Goal: Task Accomplishment & Management: Use online tool/utility

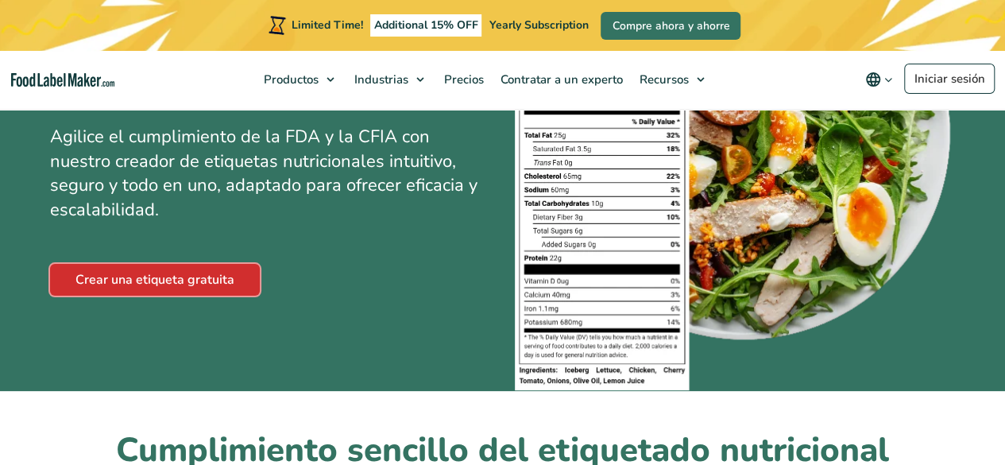
click at [182, 281] on link "Crear una etiqueta gratuita" at bounding box center [155, 280] width 210 height 32
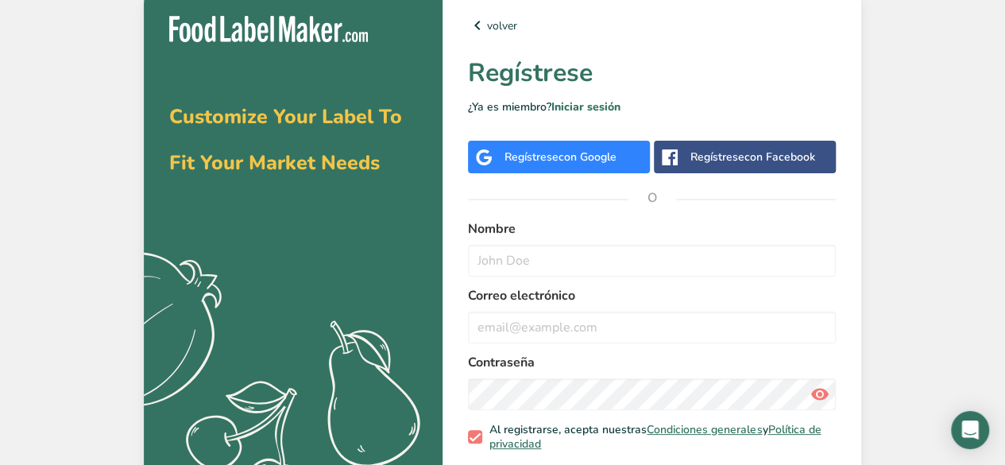
click at [559, 156] on span "con Google" at bounding box center [588, 156] width 58 height 15
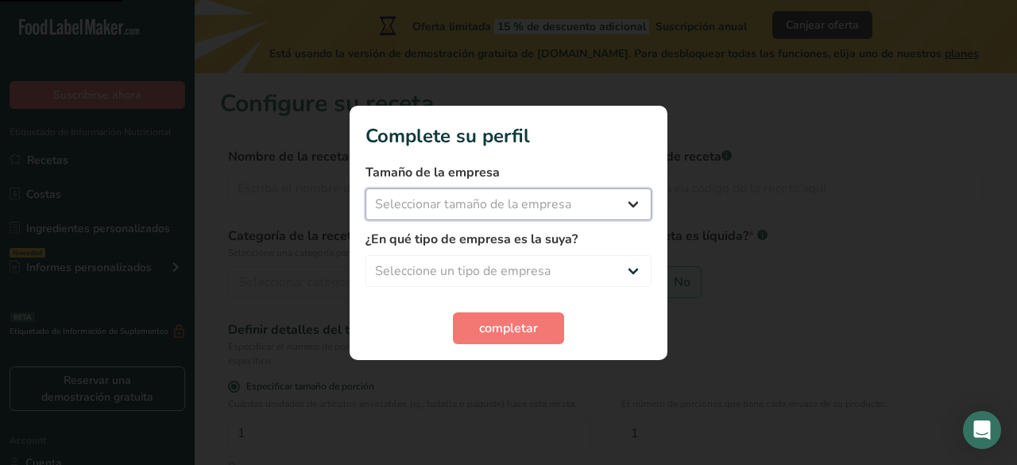
click at [474, 207] on select "Seleccionar tamaño de la empresa Menos de 10 empleados De 10 a 50 empleados De …" at bounding box center [509, 204] width 286 height 32
select select "1"
click at [366, 188] on select "Seleccionar tamaño de la empresa Menos de 10 empleados De 10 a 50 empleados De …" at bounding box center [509, 204] width 286 height 32
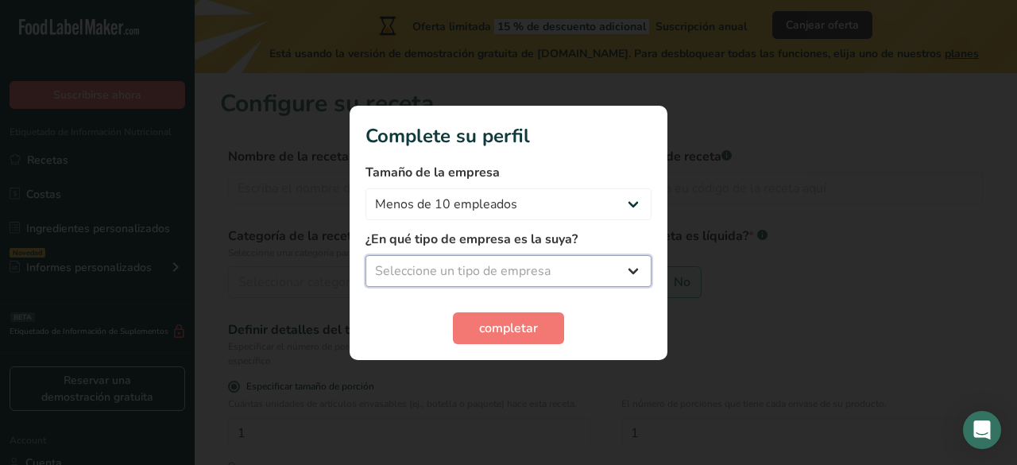
click at [462, 265] on select "Seleccione un tipo de empresa Fabricante de alimentos envasados Restaurante y c…" at bounding box center [509, 271] width 286 height 32
select select "1"
click at [366, 255] on select "Seleccione un tipo de empresa Fabricante de alimentos envasados Restaurante y c…" at bounding box center [509, 271] width 286 height 32
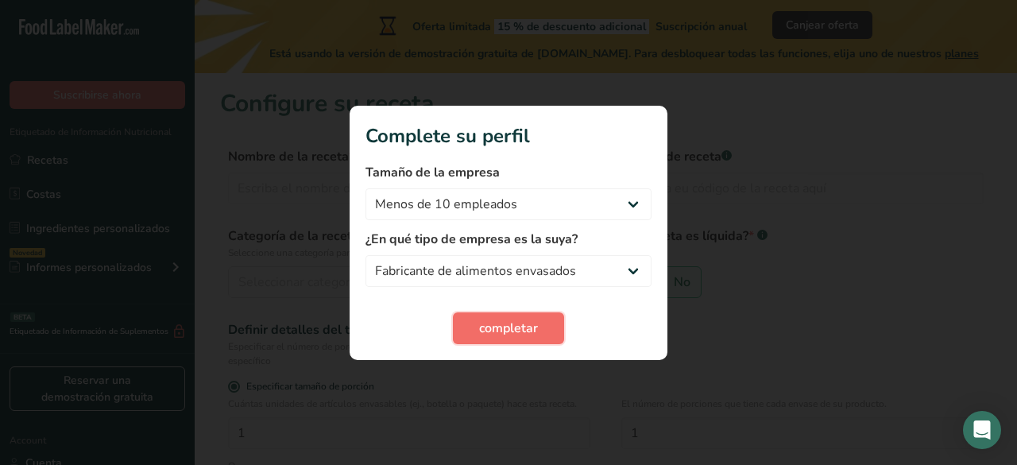
click at [500, 330] on span "completar" at bounding box center [508, 328] width 59 height 19
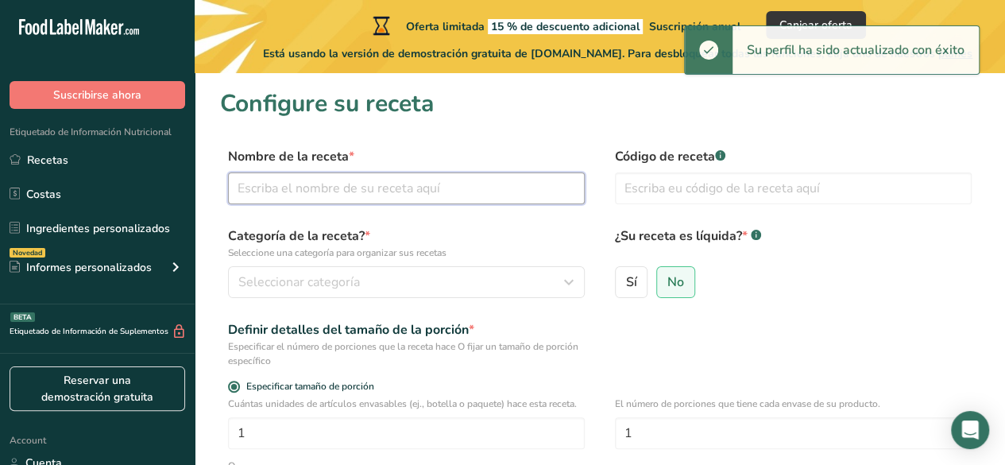
click at [400, 189] on input "text" at bounding box center [406, 188] width 357 height 32
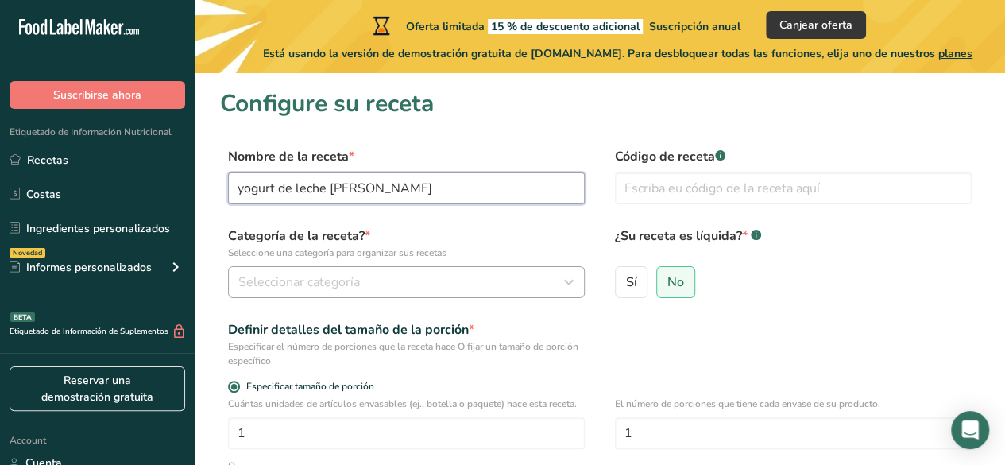
type input "yogurt de leche [PERSON_NAME]"
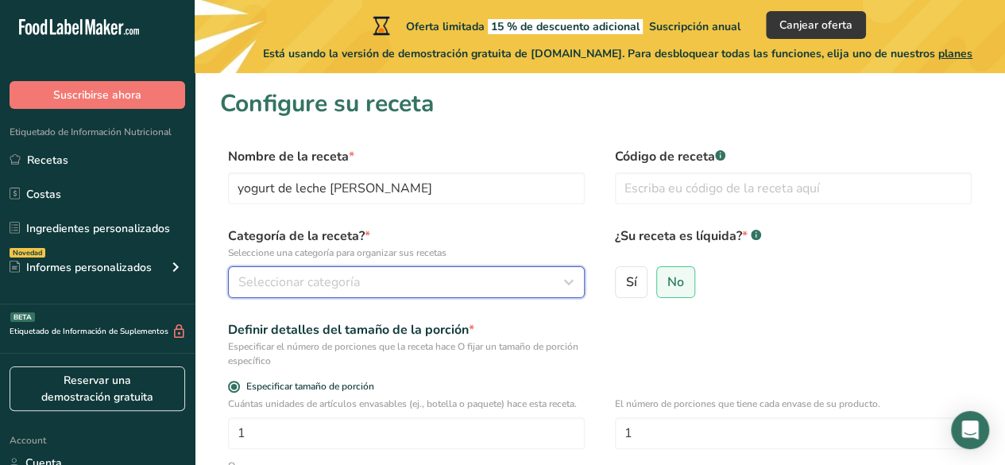
click at [312, 280] on span "Seleccionar categoría" at bounding box center [299, 282] width 122 height 19
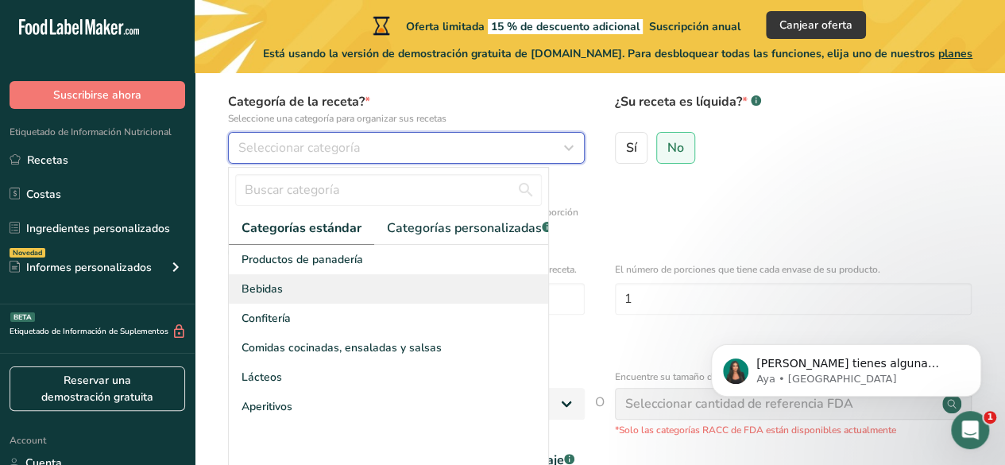
scroll to position [159, 0]
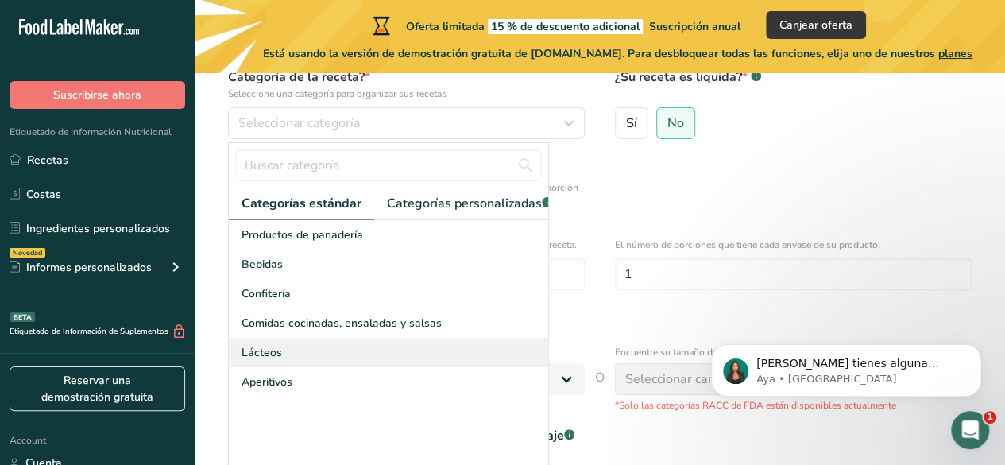
click at [328, 356] on div "Lácteos" at bounding box center [389, 352] width 320 height 29
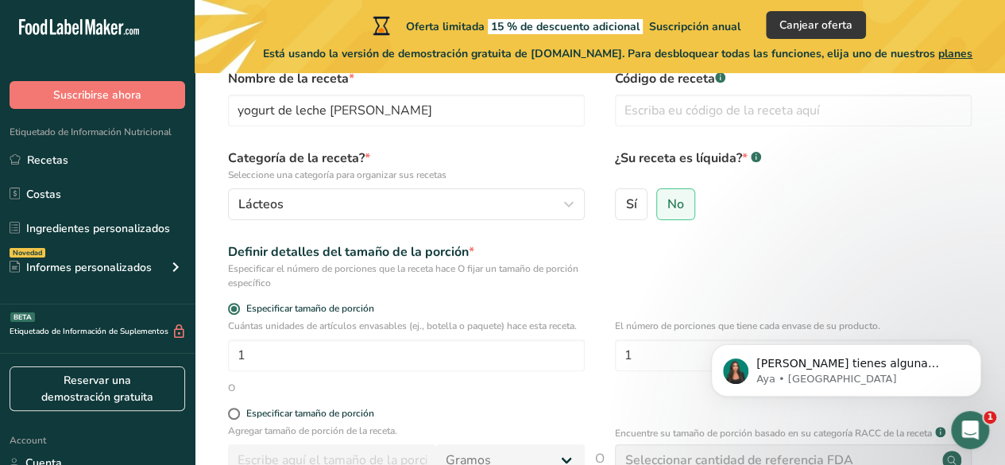
scroll to position [0, 0]
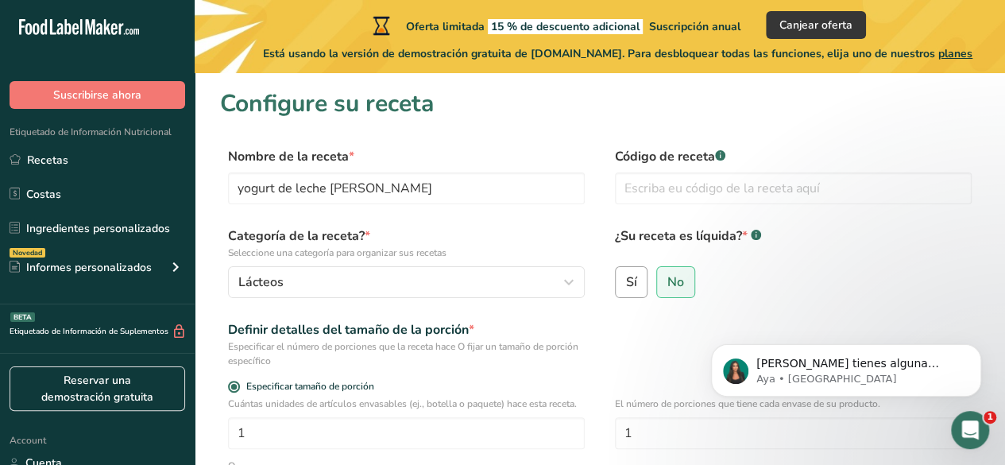
click at [641, 289] on label "Sí" at bounding box center [631, 282] width 33 height 32
click at [626, 287] on input "Sí" at bounding box center [621, 282] width 10 height 10
radio input "true"
radio input "false"
select select "22"
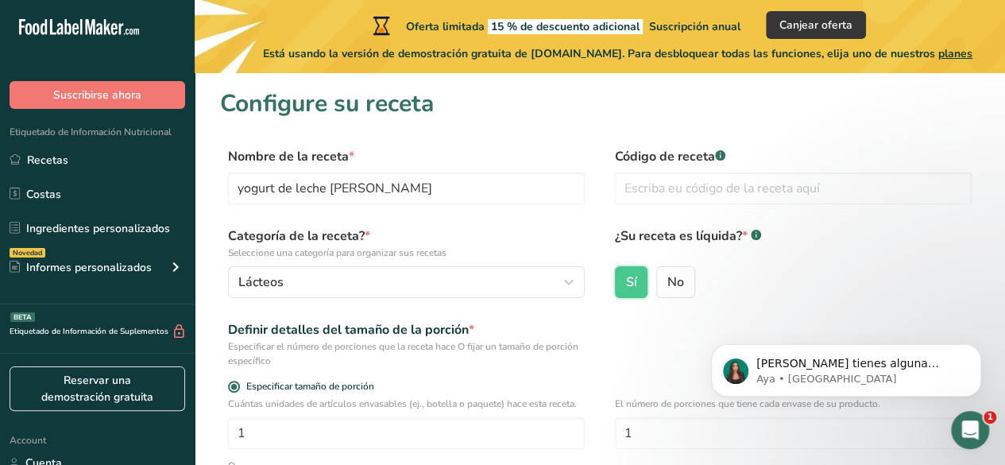
click at [631, 346] on div "Definir detalles del tamaño de la porción * Especificar el número de porciones …" at bounding box center [600, 344] width 760 height 48
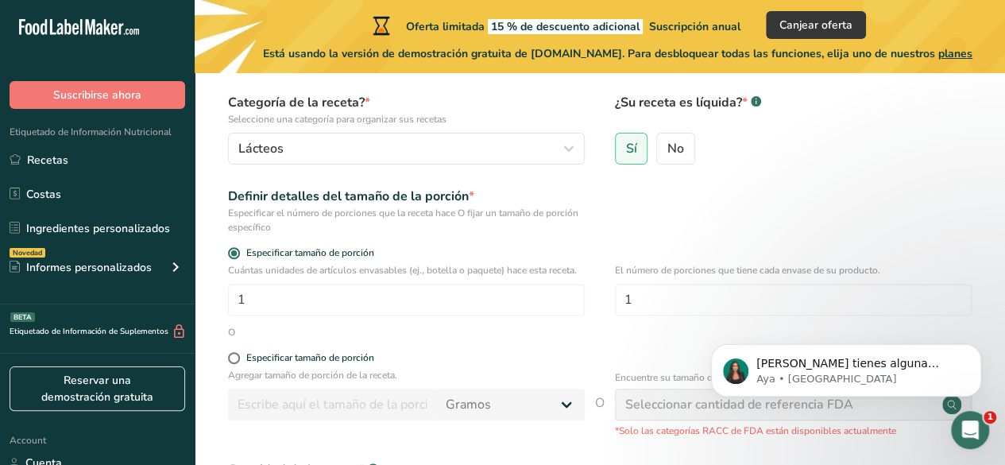
scroll to position [159, 0]
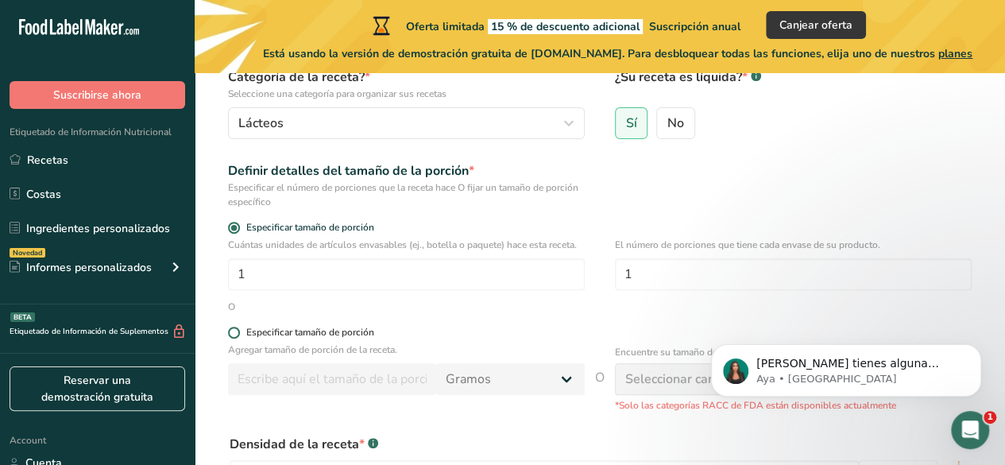
click at [229, 336] on span at bounding box center [234, 333] width 12 height 12
click at [229, 336] on input "Especificar tamaño de porción" at bounding box center [233, 332] width 10 height 10
radio input "true"
radio input "false"
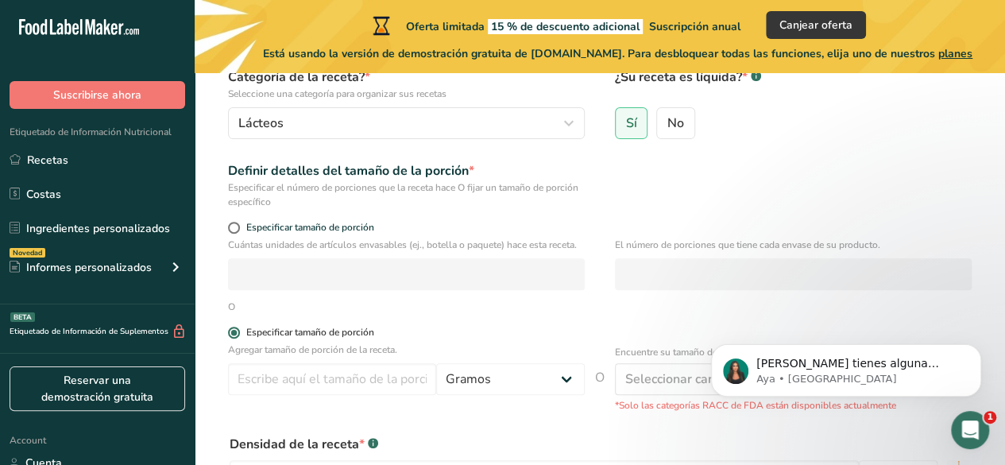
click at [229, 336] on span at bounding box center [234, 333] width 12 height 12
click at [229, 336] on input "Especificar tamaño de porción" at bounding box center [233, 332] width 10 height 10
click at [229, 336] on span at bounding box center [234, 333] width 12 height 12
click at [229, 336] on input "Especificar tamaño de porción" at bounding box center [233, 332] width 10 height 10
click at [374, 327] on div "Especificar tamaño de porción" at bounding box center [310, 333] width 128 height 12
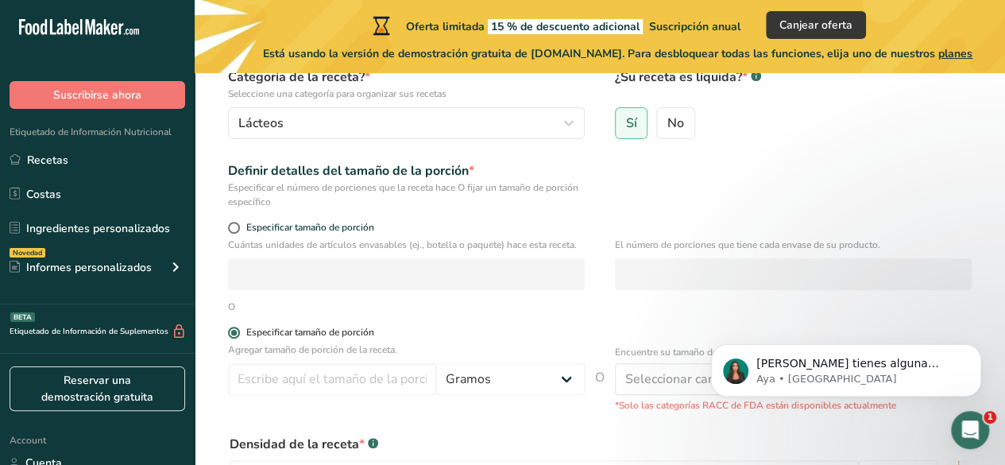
click at [238, 327] on input "Especificar tamaño de porción" at bounding box center [233, 332] width 10 height 10
click at [410, 312] on div "O" at bounding box center [600, 307] width 760 height 14
click at [229, 225] on span at bounding box center [234, 228] width 12 height 12
click at [229, 225] on input "Especificar tamaño de porción" at bounding box center [233, 228] width 10 height 10
radio input "true"
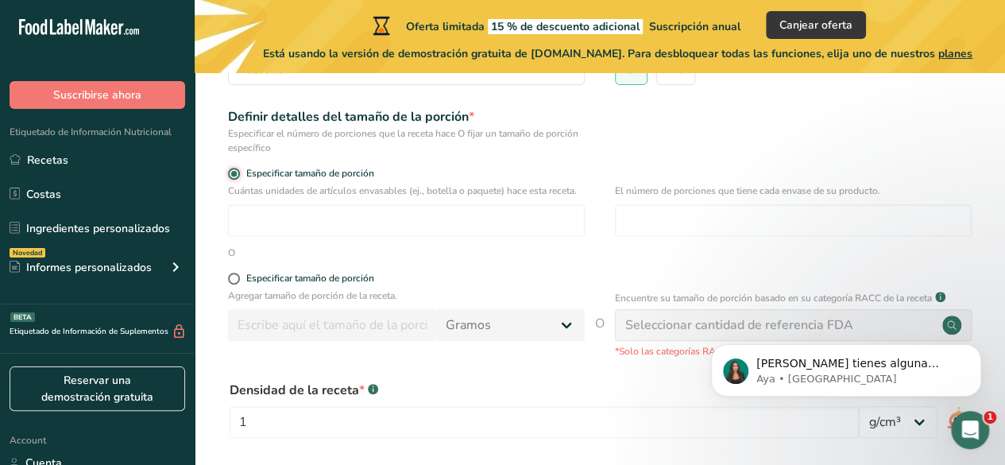
scroll to position [238, 0]
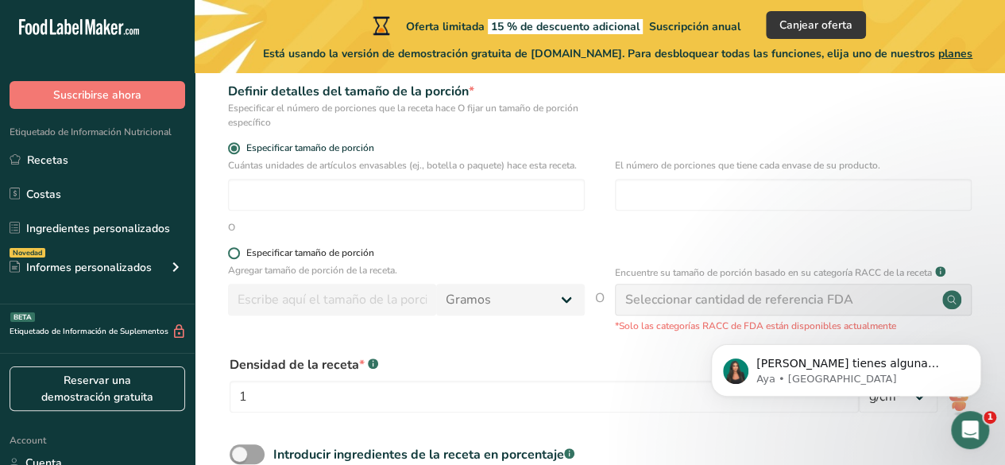
click at [238, 253] on span at bounding box center [234, 253] width 12 height 12
click at [238, 253] on input "Especificar tamaño de porción" at bounding box center [233, 253] width 10 height 10
radio input "true"
radio input "false"
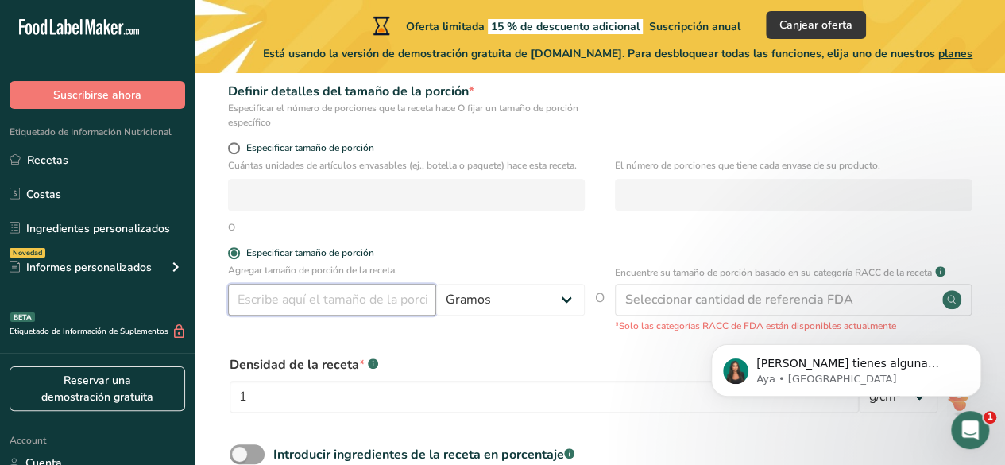
click at [279, 299] on input "number" at bounding box center [332, 300] width 208 height 32
click at [558, 340] on form "Nombre de la receta * yogurt de leche [PERSON_NAME] Código de receta .a-a{fill:…" at bounding box center [600, 231] width 760 height 645
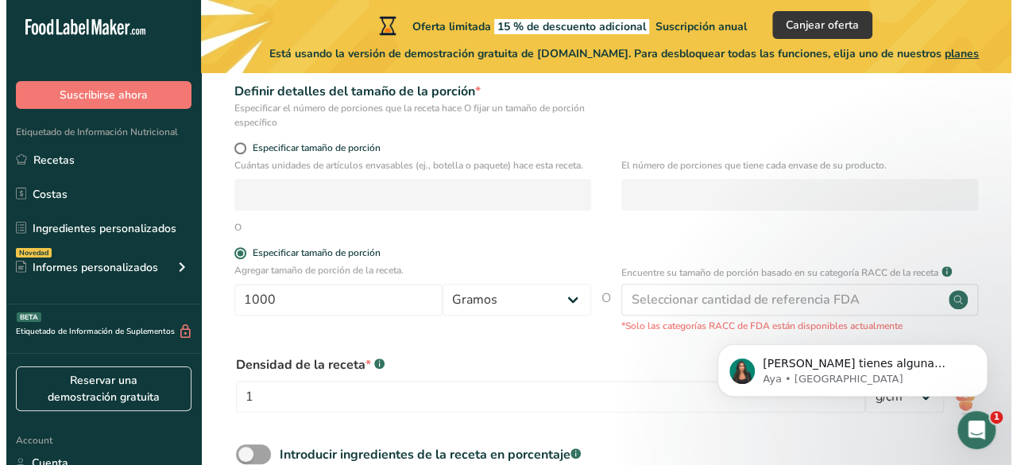
scroll to position [318, 0]
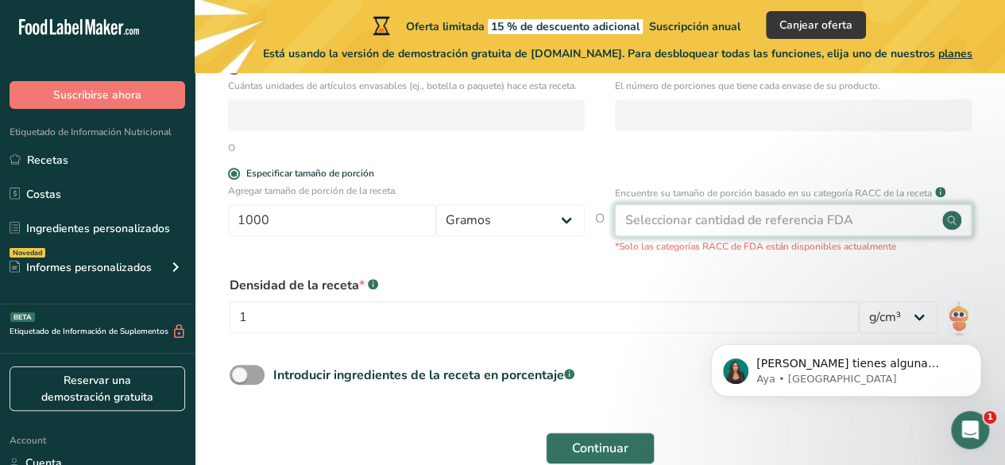
click at [699, 219] on div "Seleccionar cantidad de referencia FDA" at bounding box center [740, 220] width 228 height 19
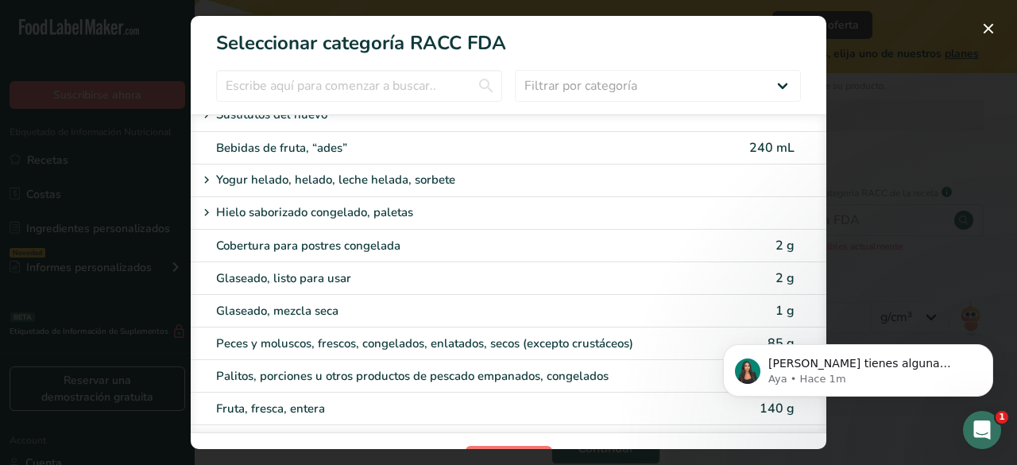
scroll to position [1272, 0]
click at [757, 171] on div "Yogur helado, helado, leche helada, sorbete" at bounding box center [492, 180] width 591 height 19
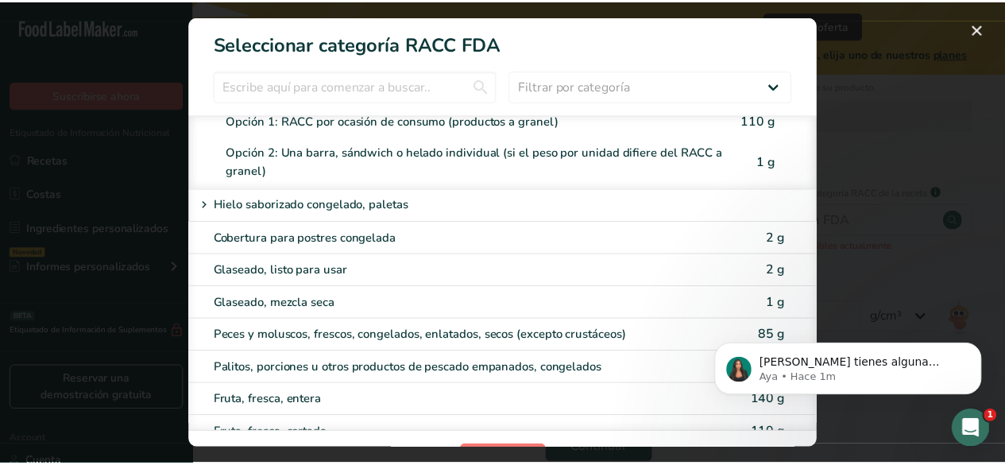
scroll to position [1219, 0]
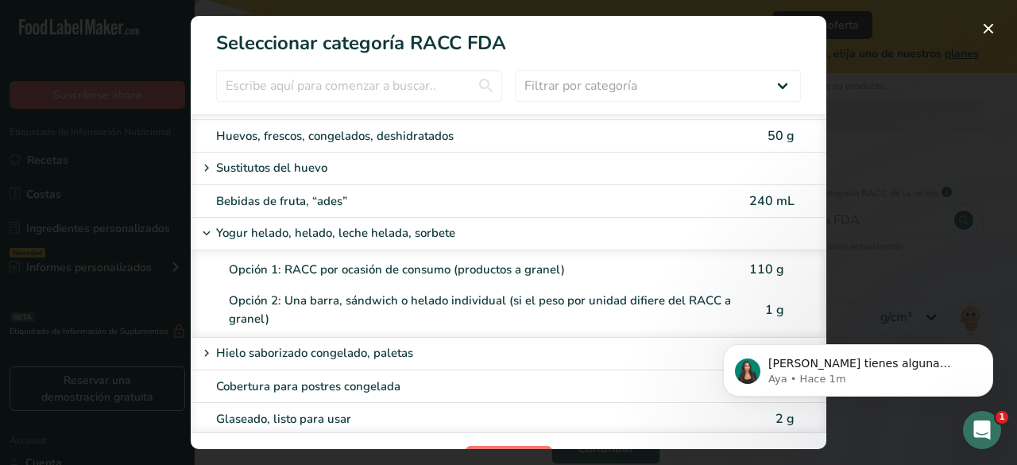
click at [459, 261] on div "Opción 1: RACC por ocasión de consumo (productos a granel)" at bounding box center [483, 270] width 508 height 18
type input "110"
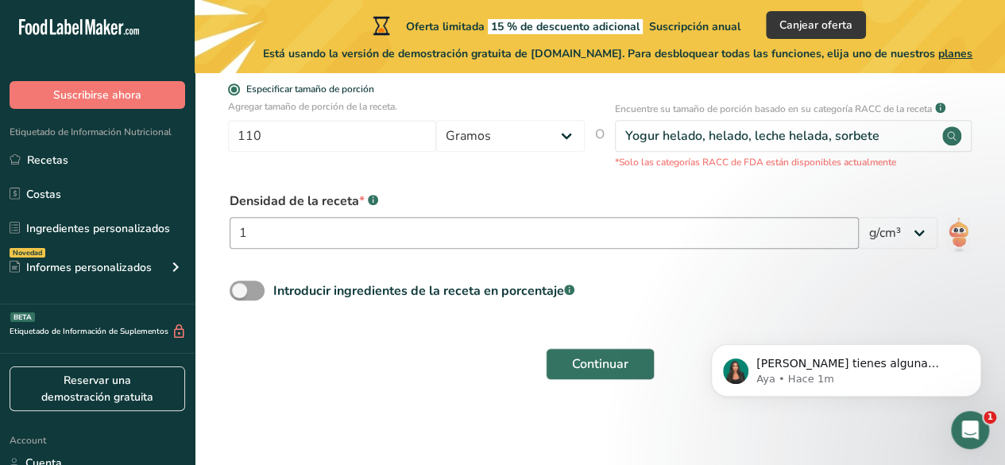
scroll to position [402, 0]
click at [265, 292] on span "Introducir ingredientes de la receta en porcentaje .a-a{fill:#347362;}.b-a{fill…" at bounding box center [420, 290] width 310 height 19
click at [240, 292] on input "Introducir ingredientes de la receta en porcentaje .a-a{fill:#347362;}.b-a{fill…" at bounding box center [235, 290] width 10 height 10
checkbox input "true"
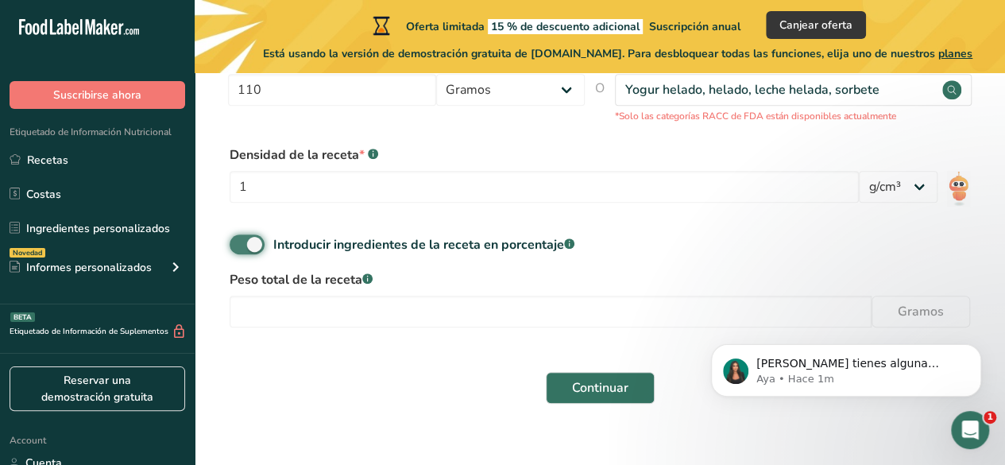
scroll to position [472, 0]
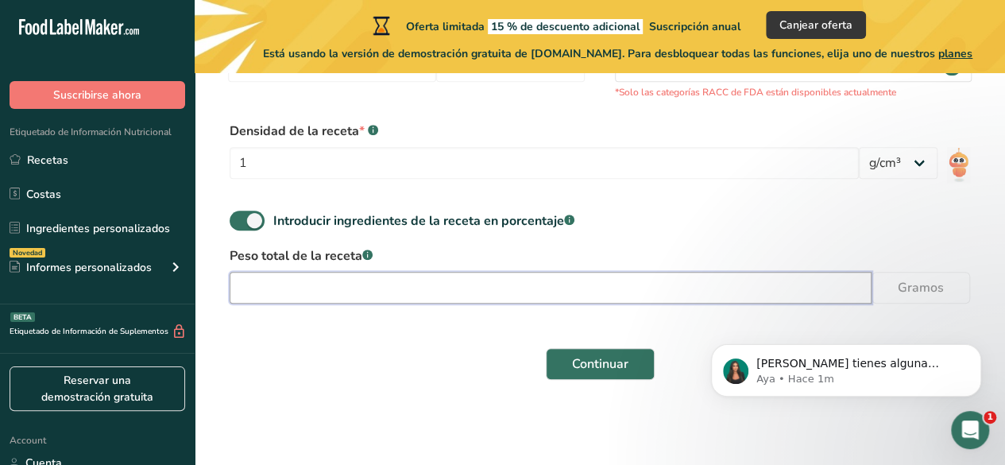
click at [372, 292] on input "number" at bounding box center [551, 288] width 642 height 32
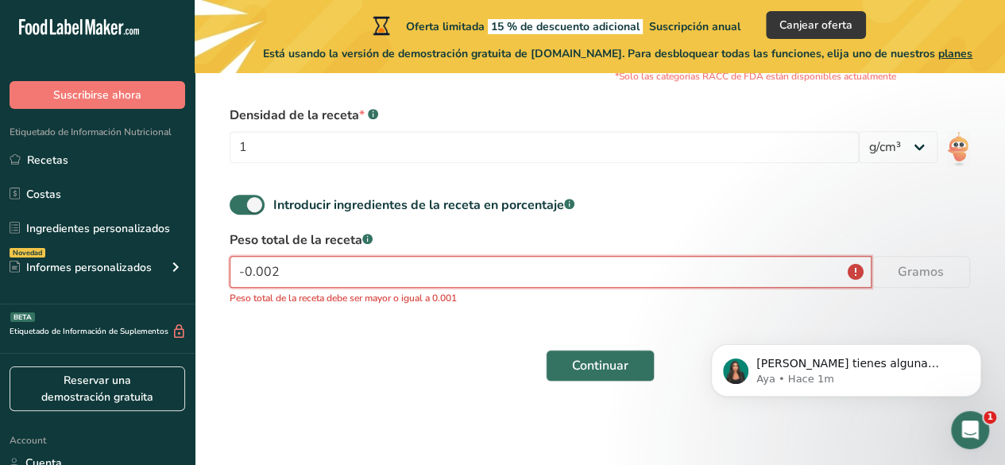
scroll to position [490, 0]
click at [344, 269] on input "-0.002" at bounding box center [551, 270] width 642 height 32
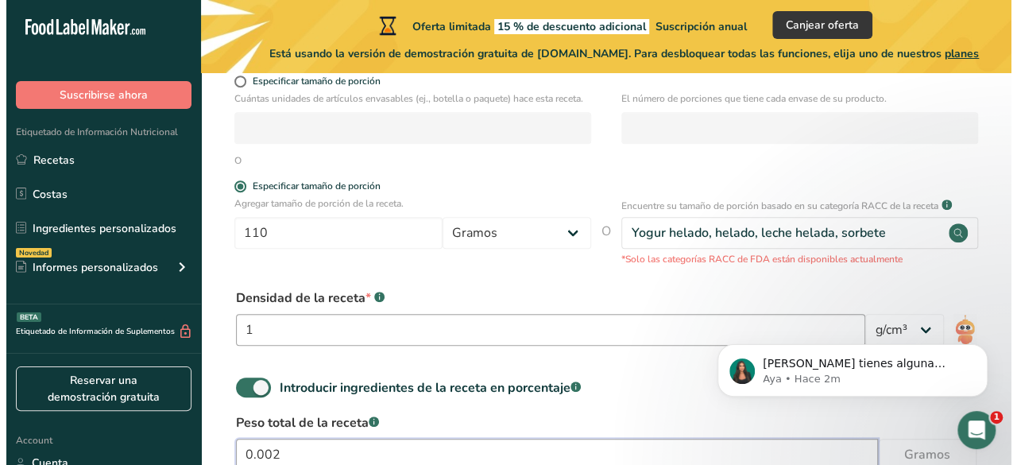
scroll to position [280, 0]
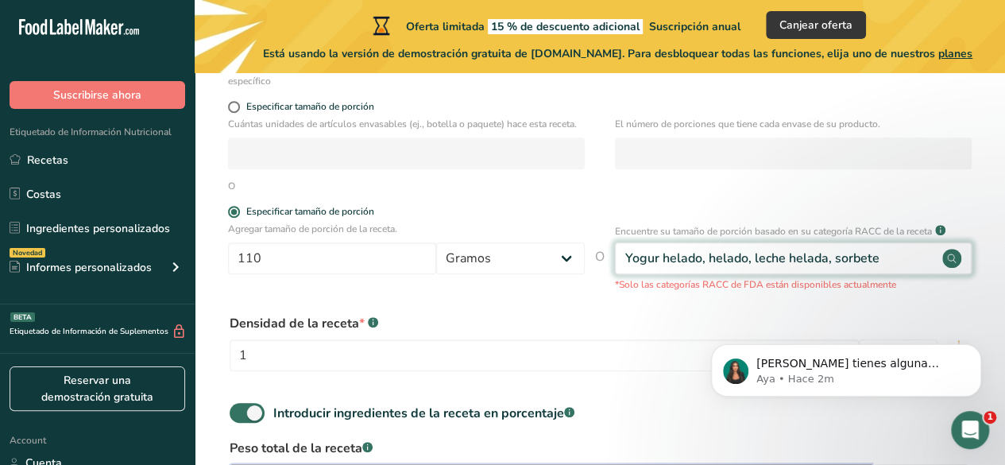
type input "0.002"
click at [947, 260] on circle at bounding box center [952, 258] width 19 height 19
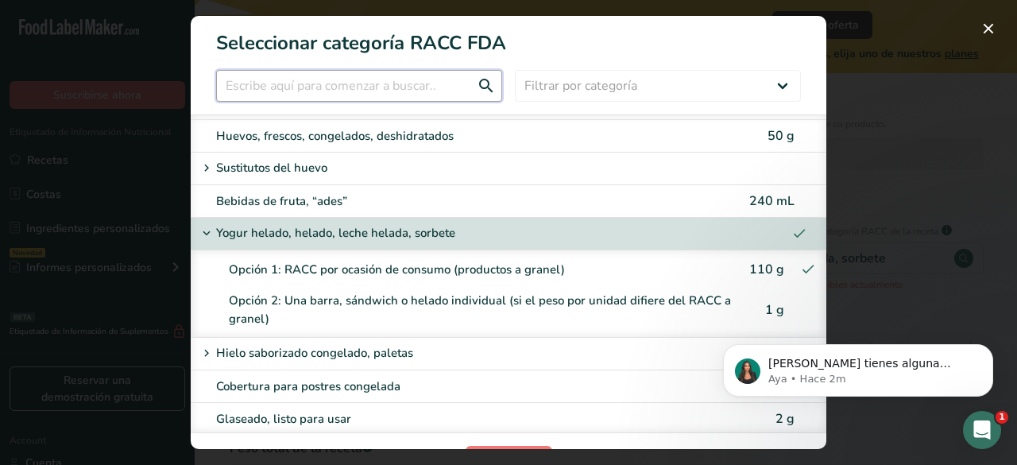
click at [281, 87] on input "RACC Category Selection Modal" at bounding box center [359, 86] width 286 height 32
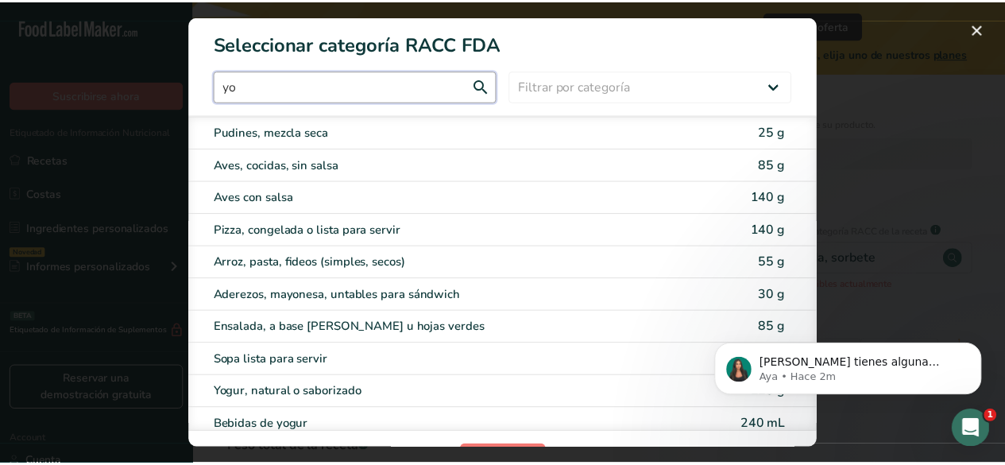
scroll to position [0, 0]
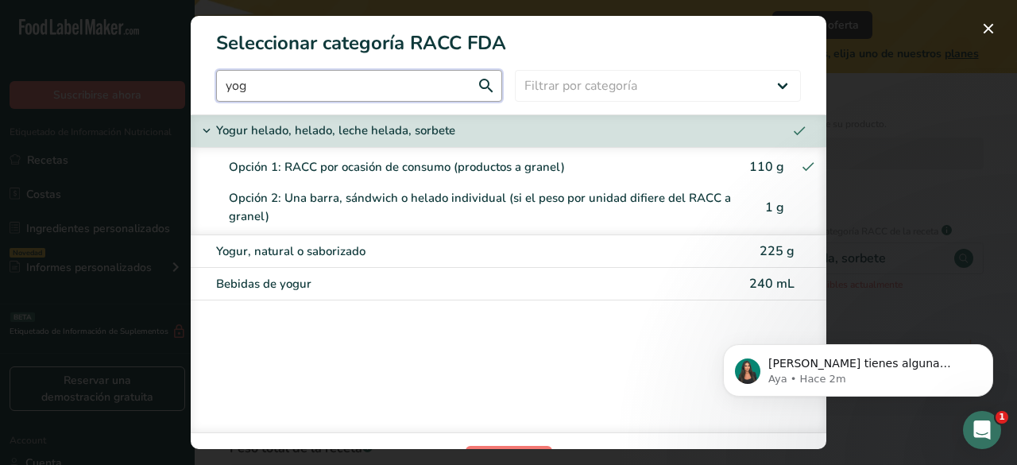
type input "yog"
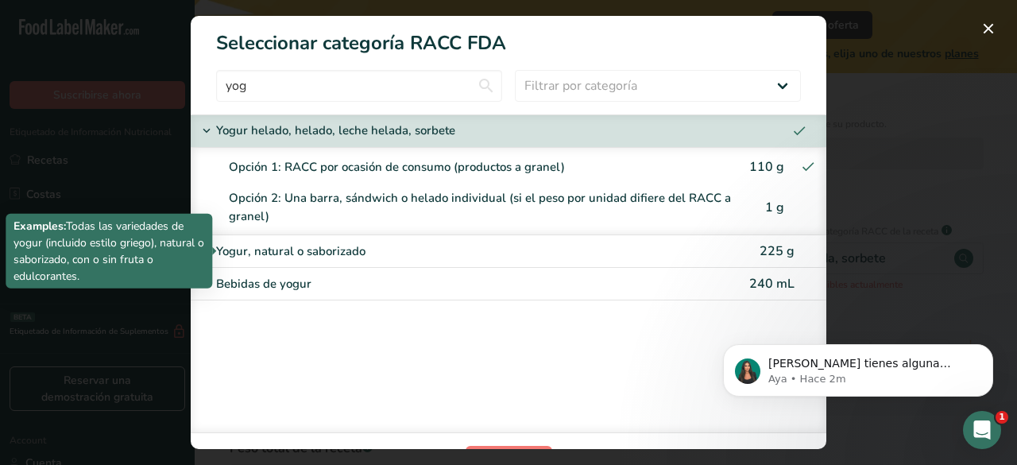
click at [351, 250] on div "Yogur, natural o saborizado" at bounding box center [441, 251] width 451 height 18
type input "225"
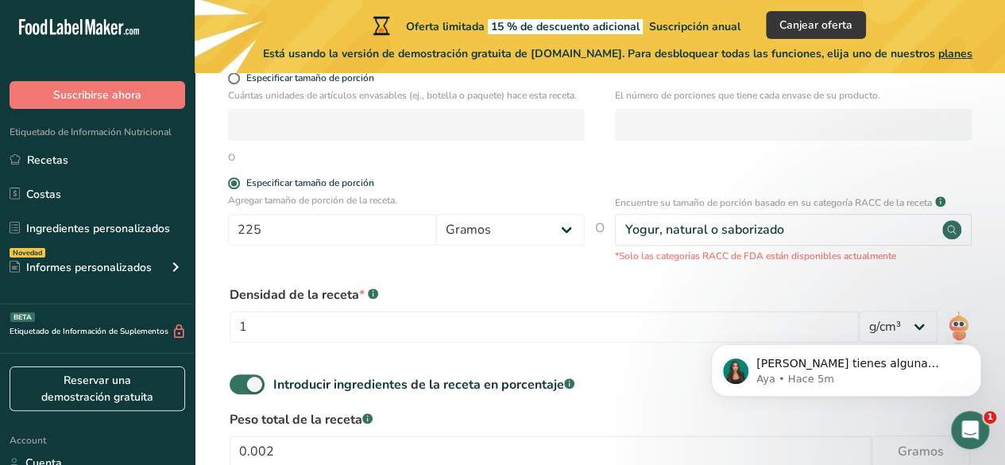
scroll to position [312, 0]
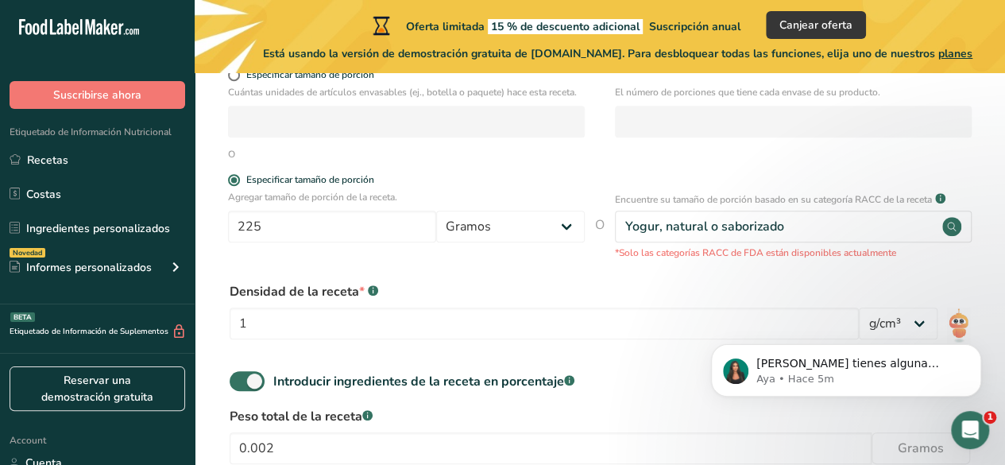
click at [432, 342] on div "Densidad de la receta * .a-a{fill:#347362;}.b-a{fill:#fff;} 1" at bounding box center [545, 315] width 630 height 67
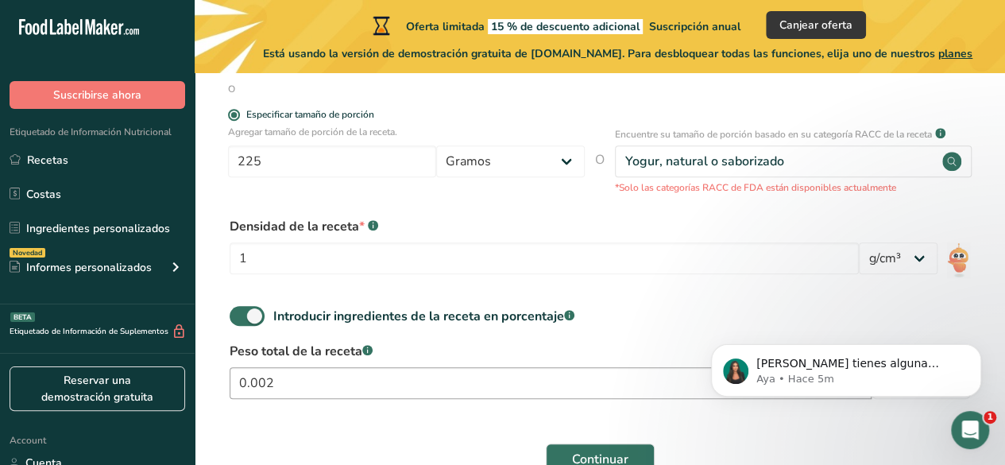
scroll to position [391, 0]
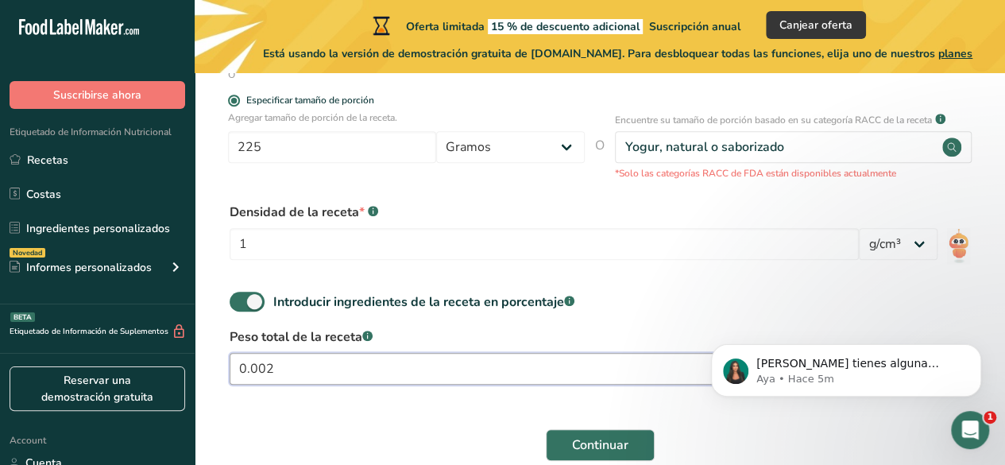
click at [305, 370] on input "0.002" at bounding box center [551, 369] width 642 height 32
type input "0"
type input "225"
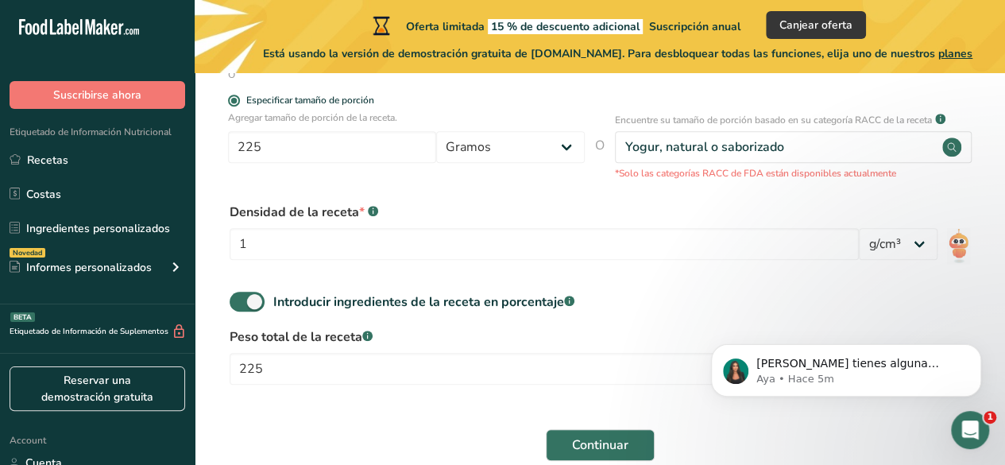
click at [664, 292] on div "Introducir ingredientes de la receta en porcentaje .a-a{fill:#347362;}.b-a{fill…" at bounding box center [600, 308] width 760 height 33
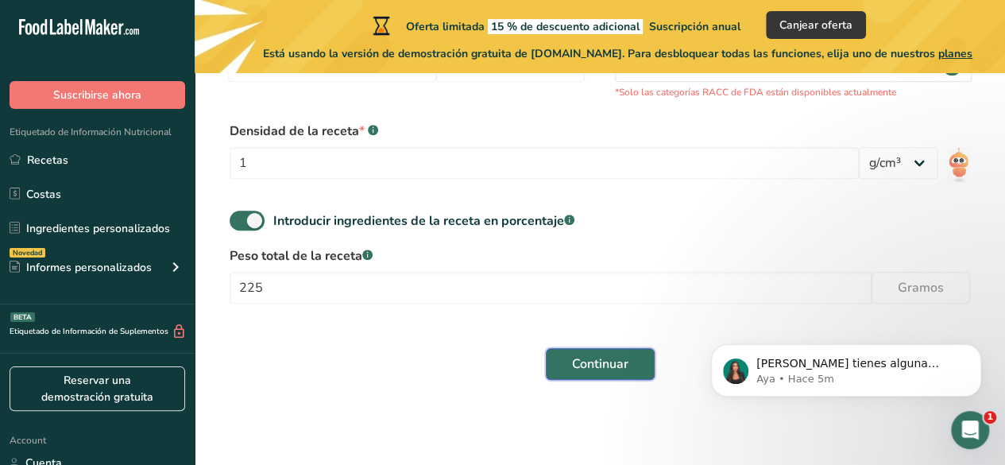
click at [620, 360] on span "Continuar" at bounding box center [600, 364] width 56 height 19
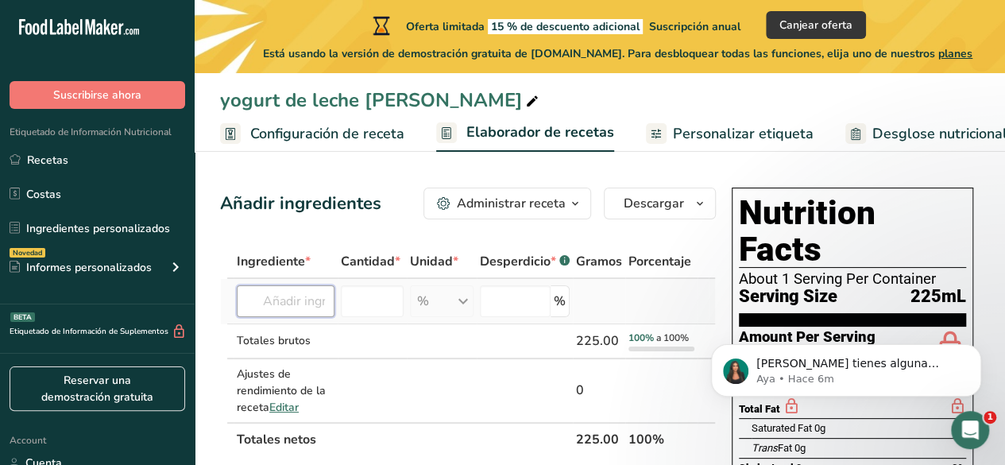
click at [284, 308] on input "text" at bounding box center [286, 301] width 98 height 32
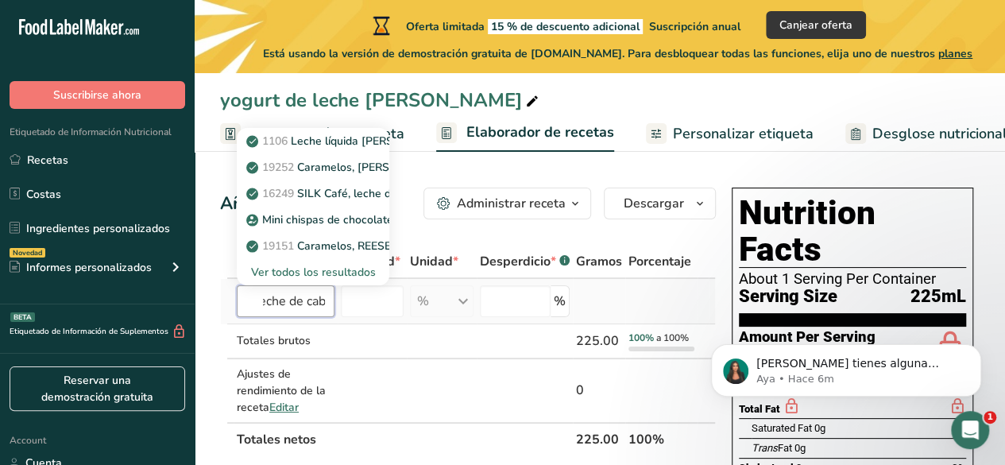
scroll to position [0, 19]
type input "leche [PERSON_NAME]"
click at [323, 142] on p "1106 Leche líquida [PERSON_NAME] con vitamina D añadida" at bounding box center [412, 141] width 325 height 17
type input "Milk, goat, fluid, with added [MEDICAL_DATA]"
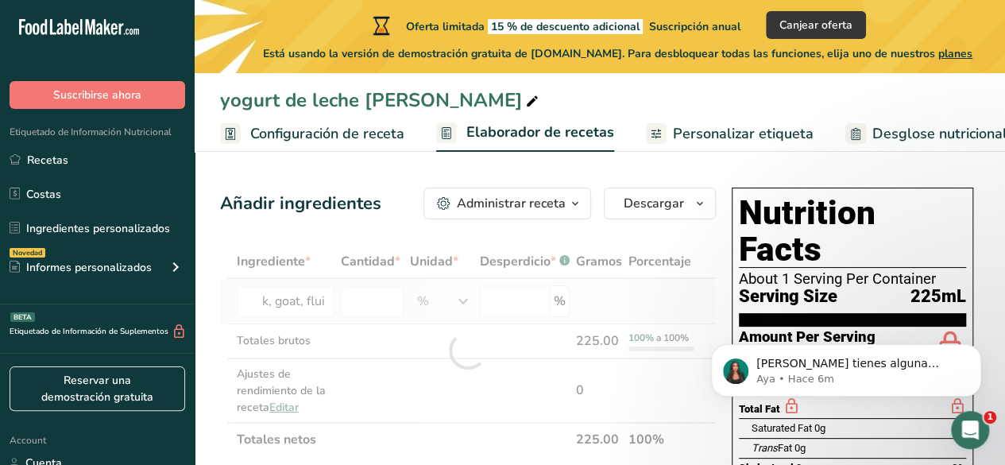
scroll to position [0, 0]
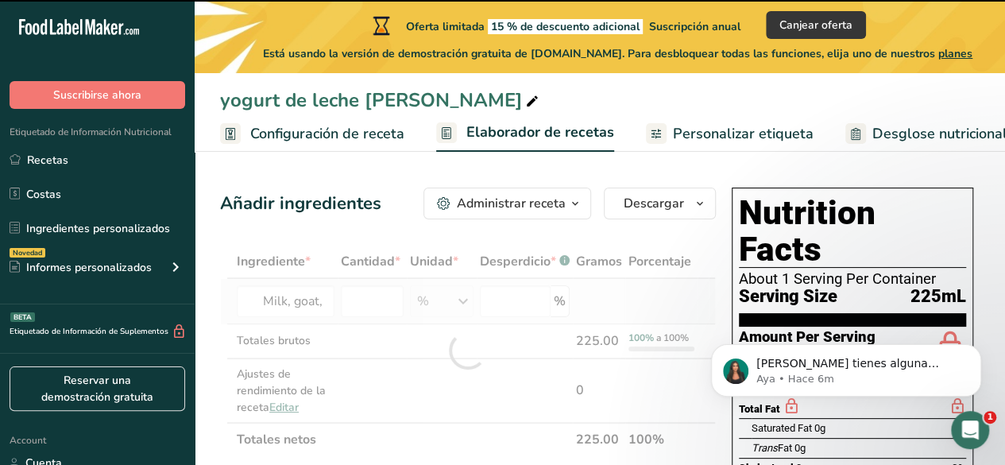
type input "0"
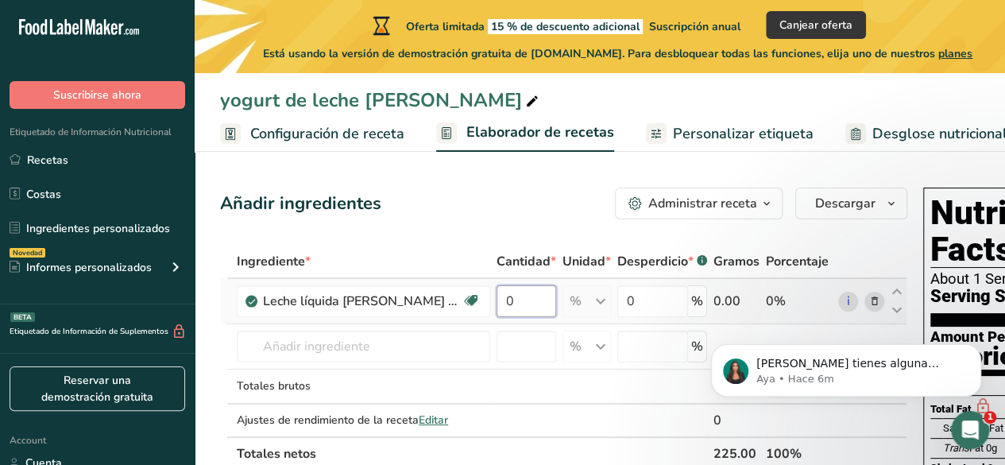
click at [525, 300] on input "0" at bounding box center [527, 301] width 60 height 32
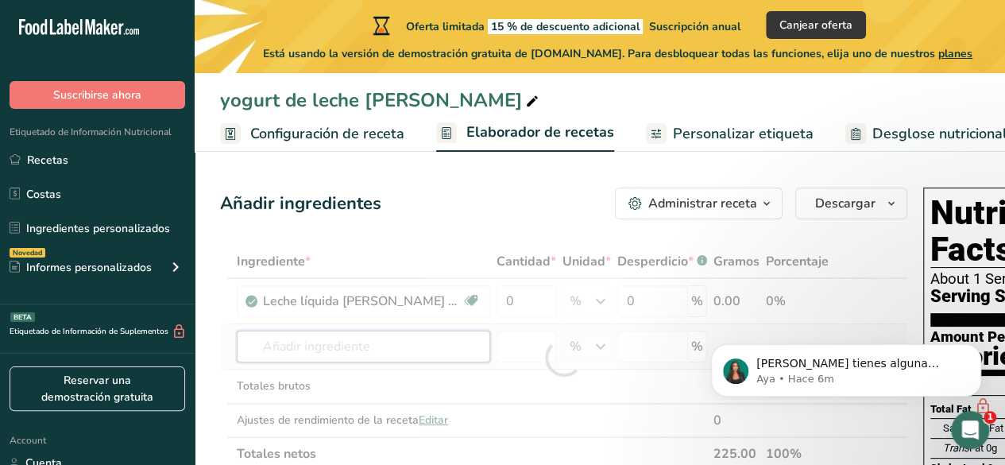
click at [366, 346] on div "Ingrediente * Cantidad * Unidad * Desperdicio * .a-a{fill:#347362;}.b-a{fill:#f…" at bounding box center [564, 358] width 688 height 226
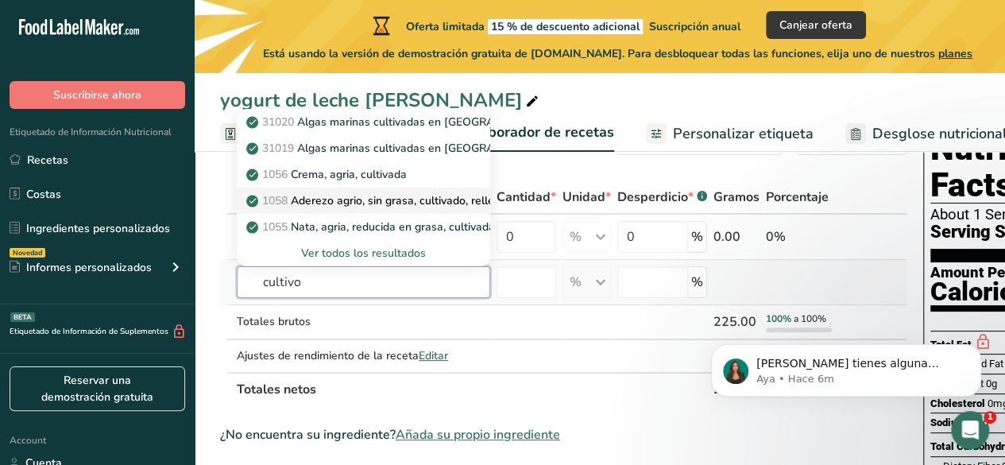
scroll to position [79, 0]
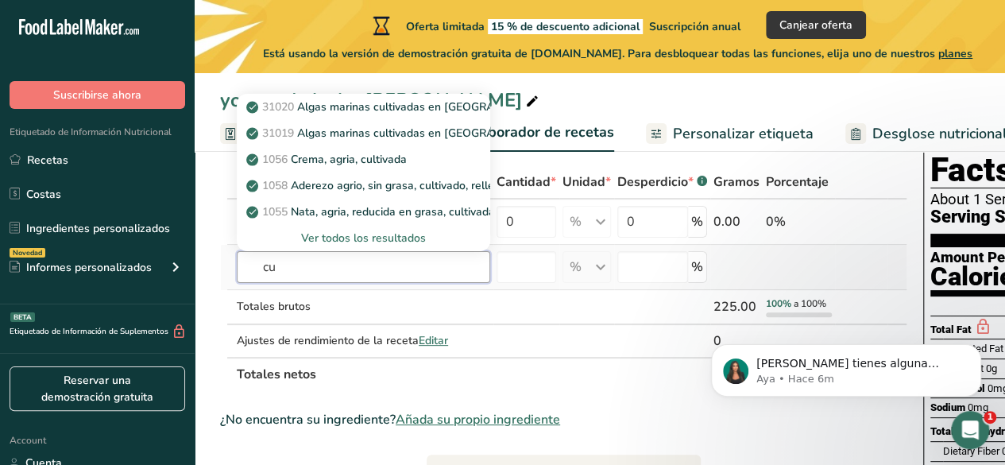
type input "c"
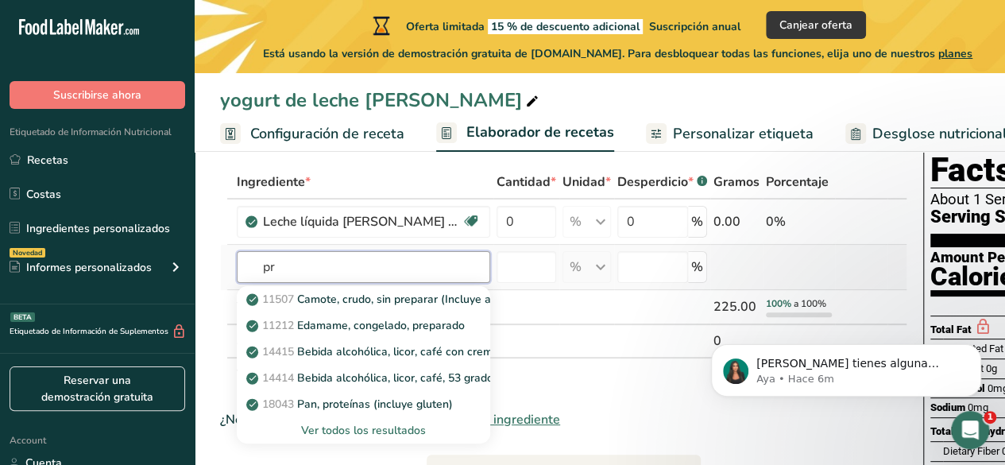
type input "p"
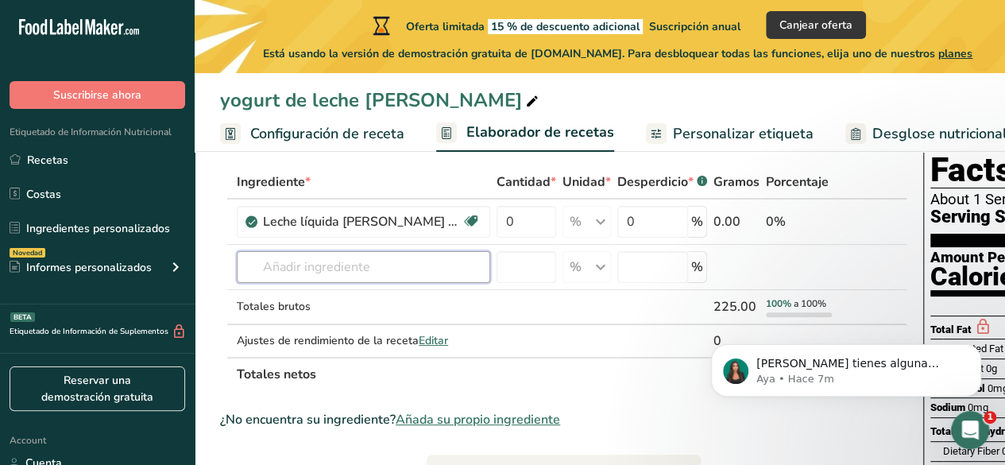
scroll to position [0, 0]
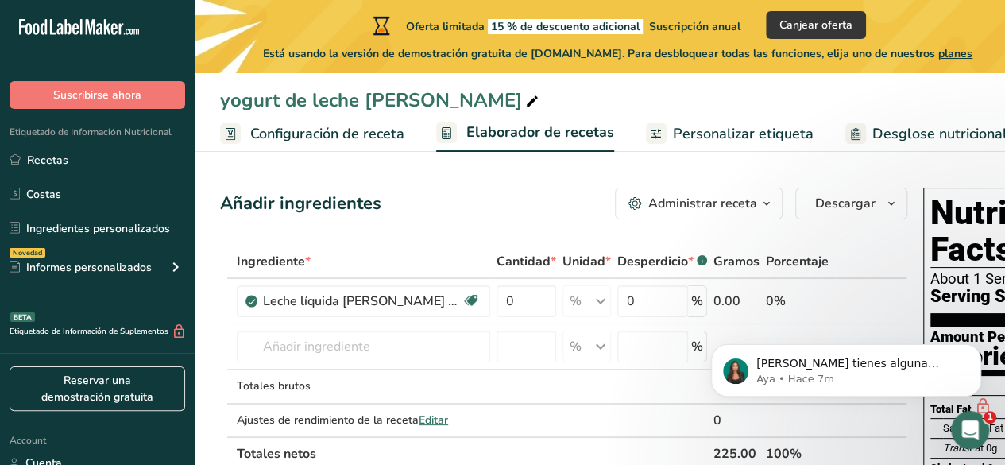
click at [325, 131] on span "Configuración de receta" at bounding box center [327, 133] width 154 height 21
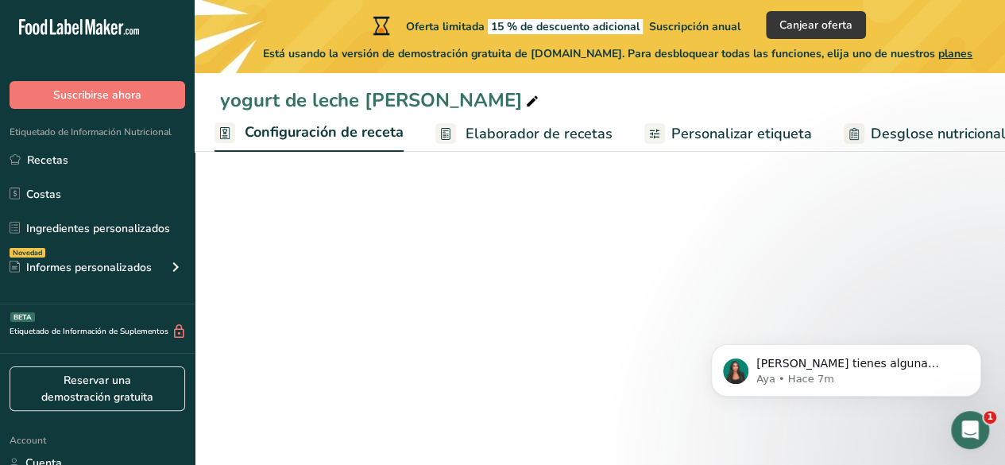
select select "22"
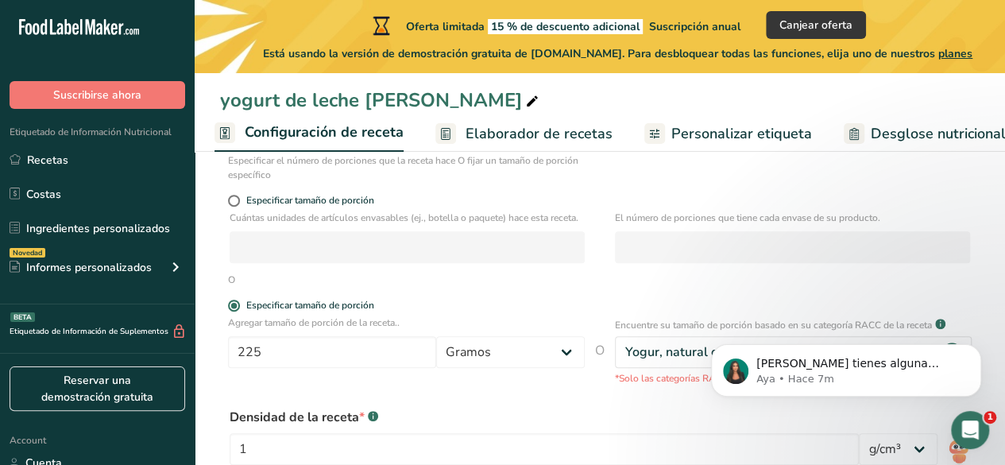
scroll to position [318, 0]
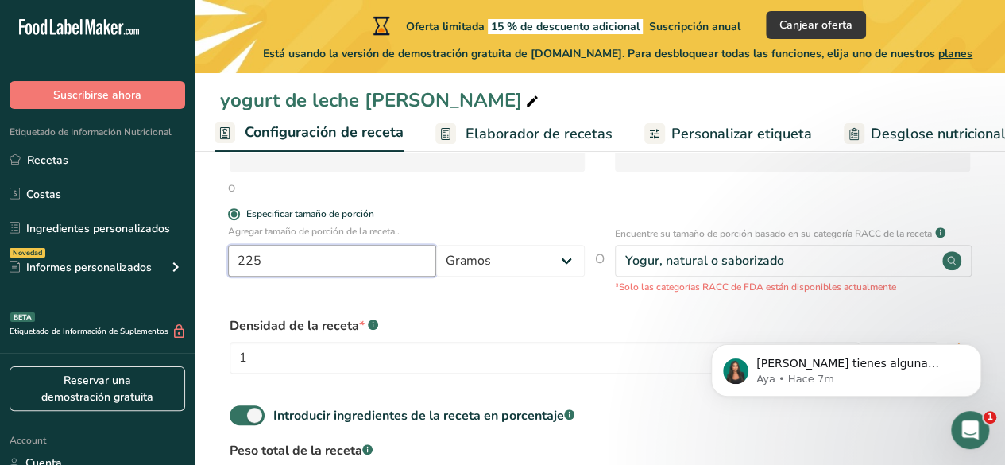
drag, startPoint x: 270, startPoint y: 273, endPoint x: 238, endPoint y: 273, distance: 31.8
click at [238, 273] on input "225" at bounding box center [332, 261] width 208 height 32
type input "1000"
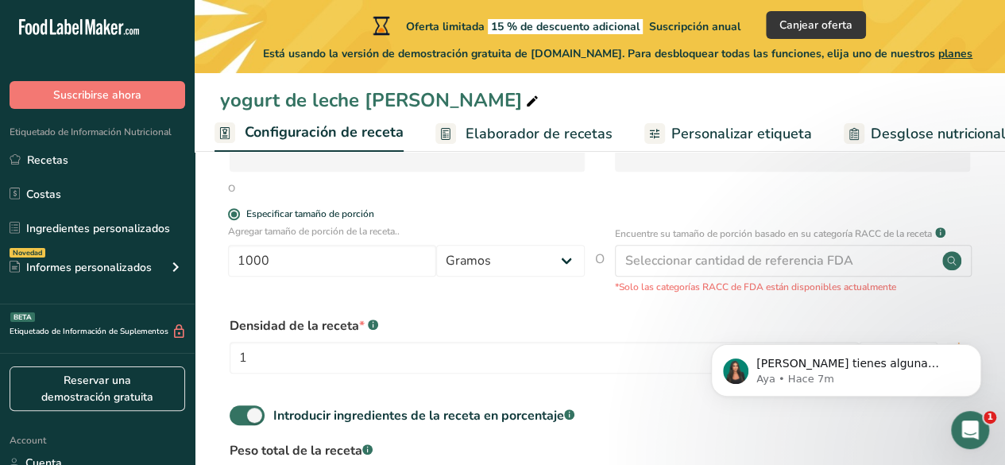
click at [523, 332] on div "Densidad de la receta * .a-a{fill:#347362;}.b-a{fill:#fff;}" at bounding box center [600, 325] width 741 height 19
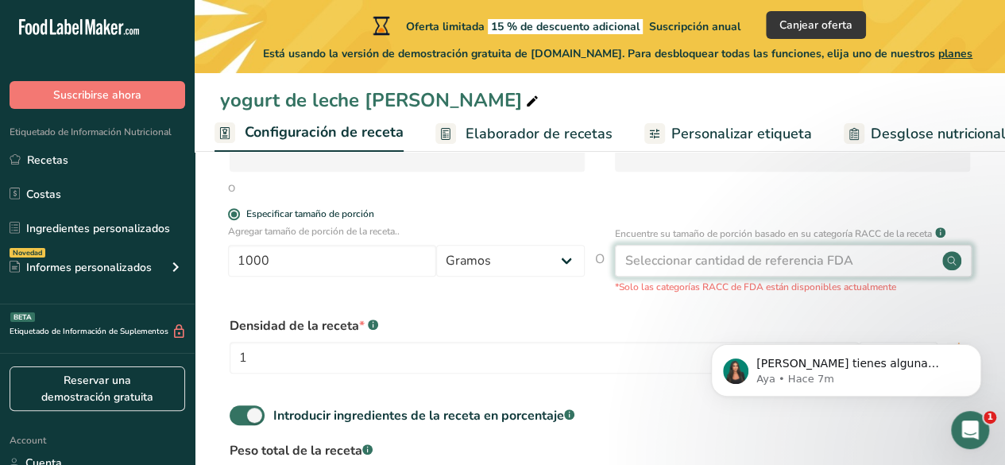
click at [955, 268] on circle at bounding box center [952, 260] width 19 height 19
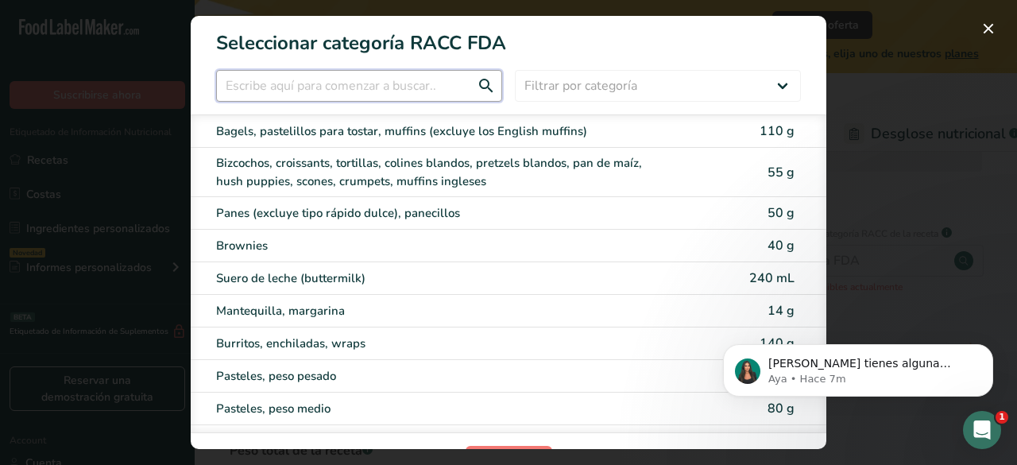
click at [323, 81] on input "RACC Category Selection Modal" at bounding box center [359, 86] width 286 height 32
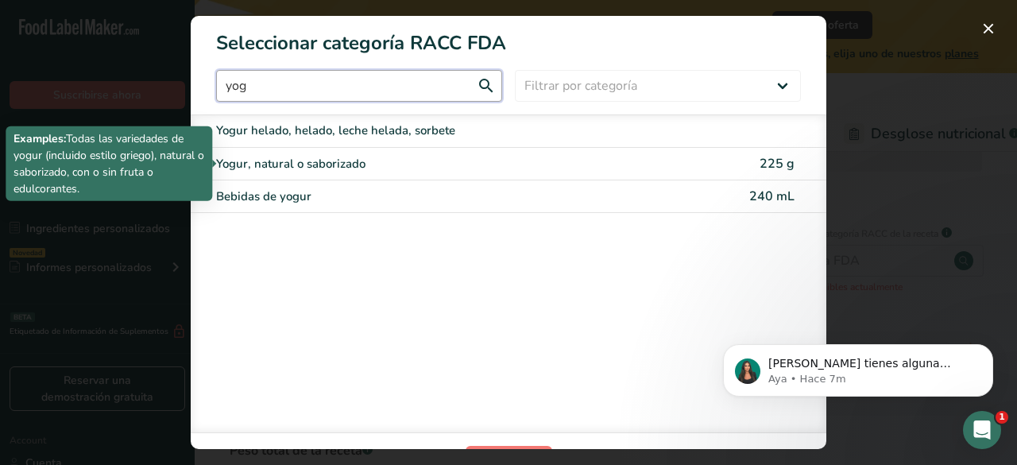
type input "yog"
click at [348, 158] on div "Yogur, natural o saborizado" at bounding box center [441, 164] width 451 height 18
type input "225"
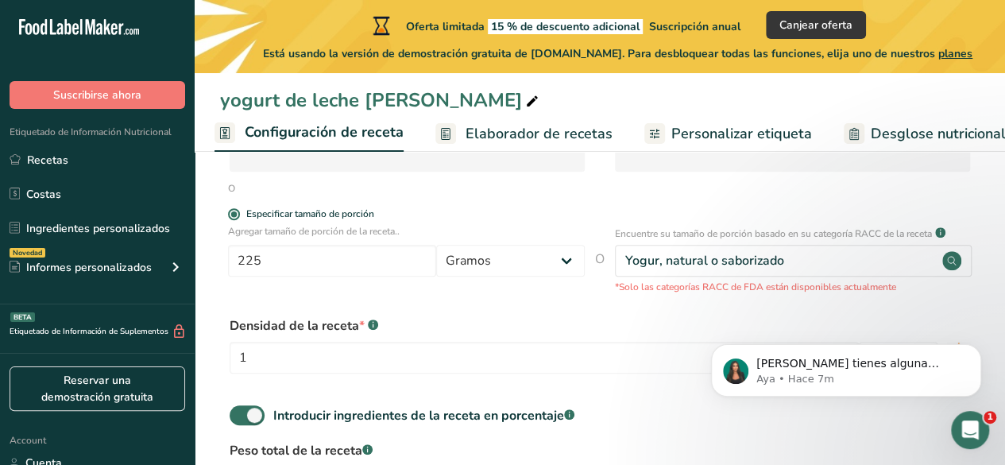
click at [647, 334] on div "Densidad de la receta * .a-a{fill:#347362;}.b-a{fill:#fff;}" at bounding box center [600, 325] width 741 height 19
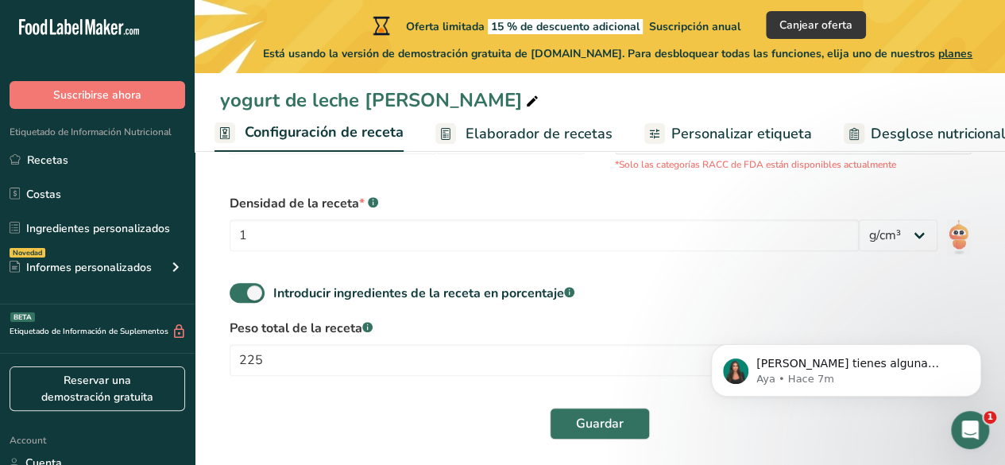
scroll to position [464, 0]
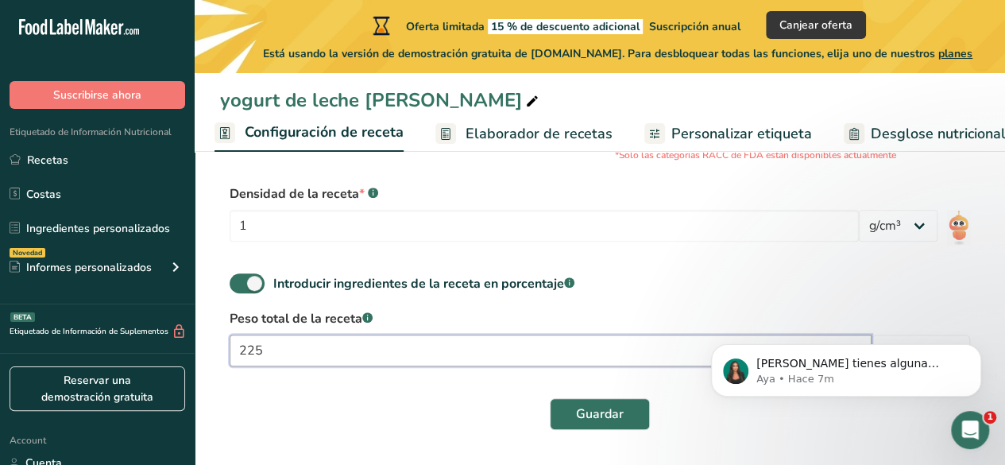
drag, startPoint x: 281, startPoint y: 347, endPoint x: 221, endPoint y: 355, distance: 60.8
click at [221, 355] on div "Peso total de la receta .a-a{fill:#347362;}.b-a{fill:#fff;} 225 Gramos" at bounding box center [600, 342] width 760 height 67
type input "1000"
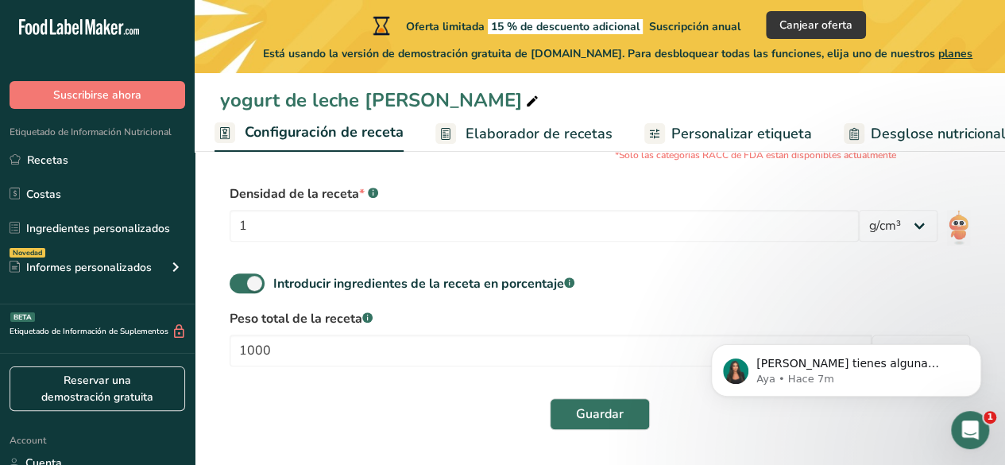
click at [335, 397] on div "Guardar" at bounding box center [600, 414] width 760 height 51
click at [581, 414] on span "Guardar" at bounding box center [600, 414] width 48 height 19
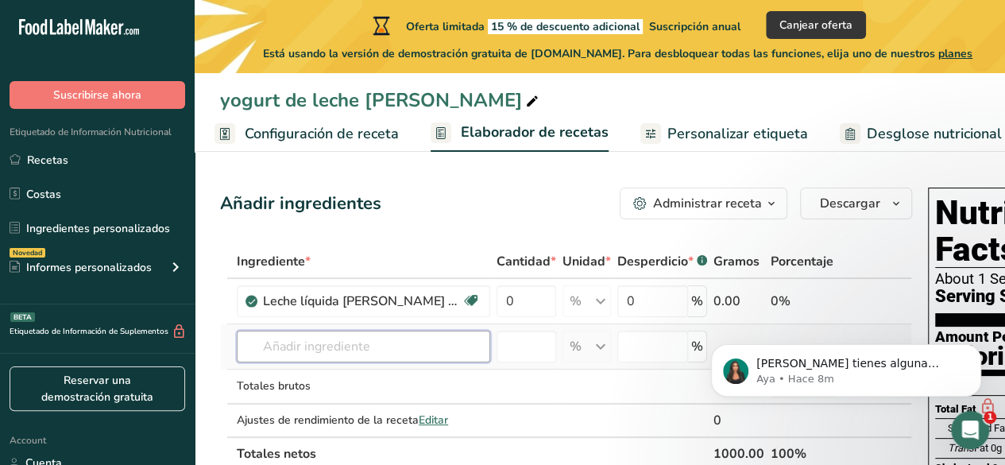
click at [388, 346] on input "text" at bounding box center [364, 347] width 254 height 32
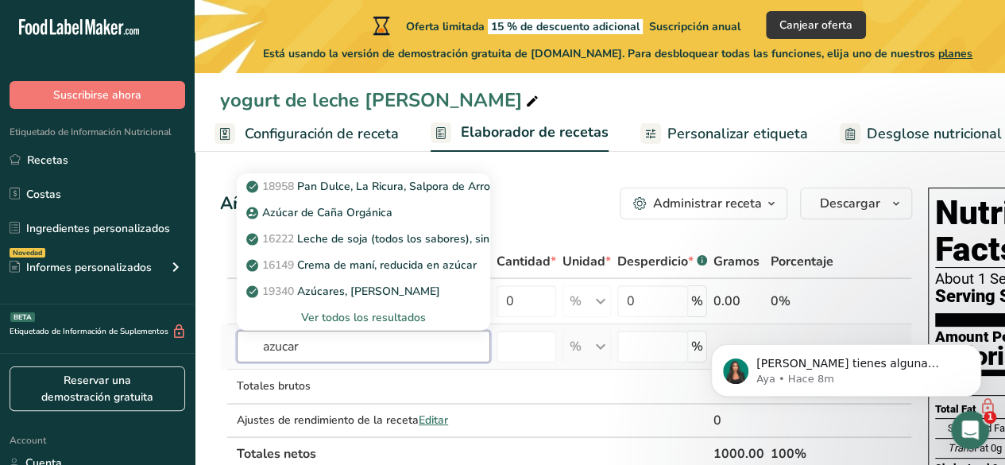
type input "azucar"
click at [377, 319] on div "Ver todos los resultados" at bounding box center [364, 317] width 228 height 17
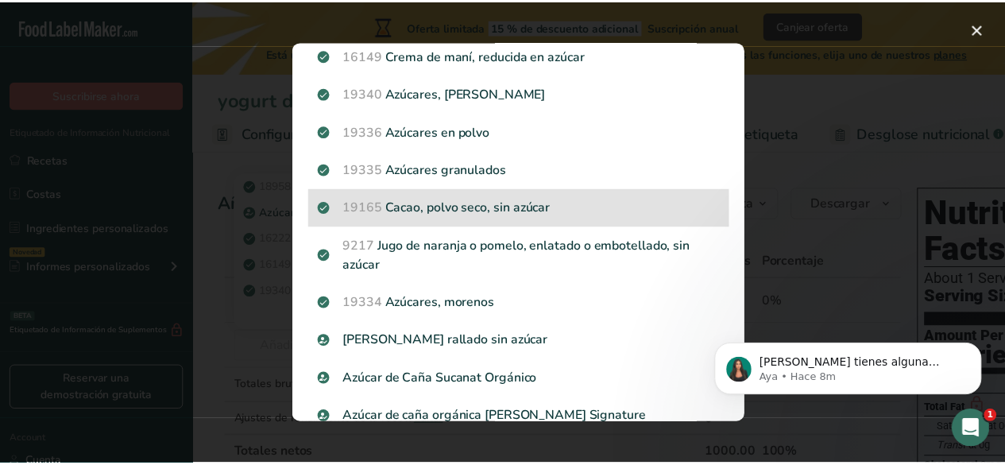
scroll to position [159, 0]
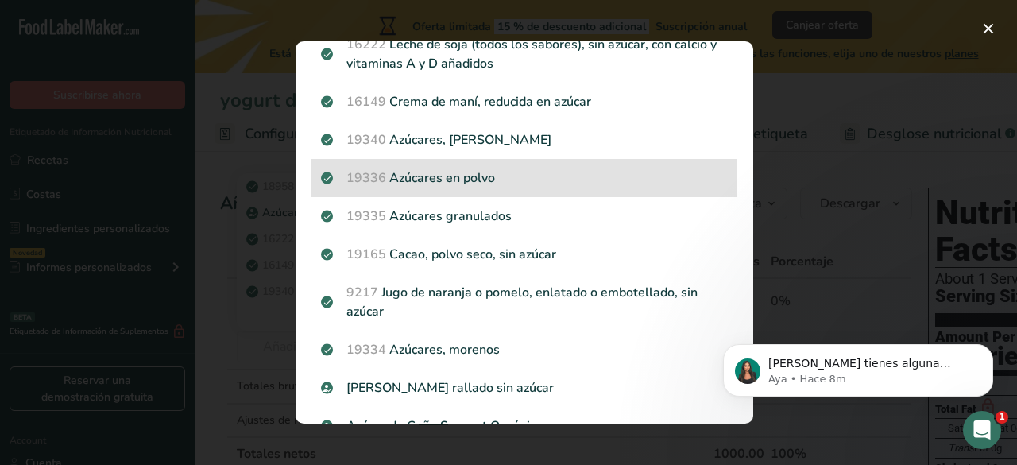
click at [472, 176] on p "19336 [GEOGRAPHIC_DATA] en polvo" at bounding box center [524, 178] width 407 height 19
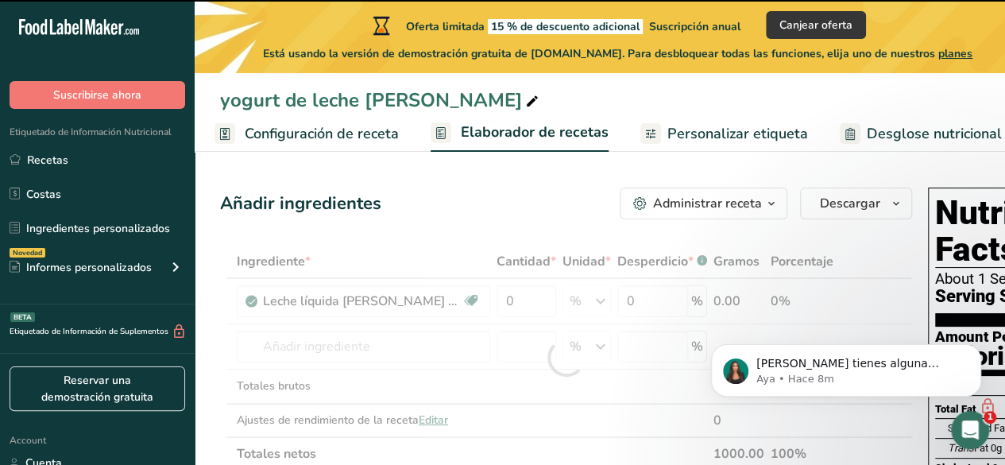
type input "0"
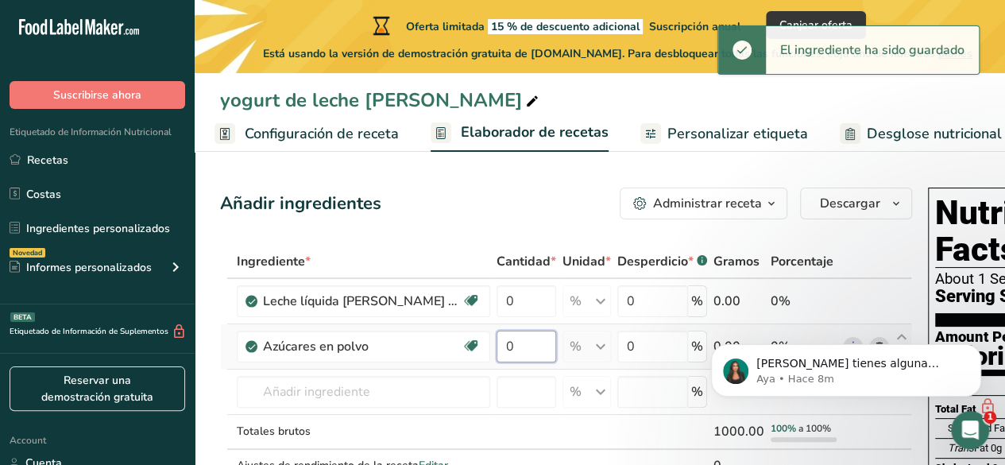
click at [523, 349] on input "0" at bounding box center [527, 347] width 60 height 32
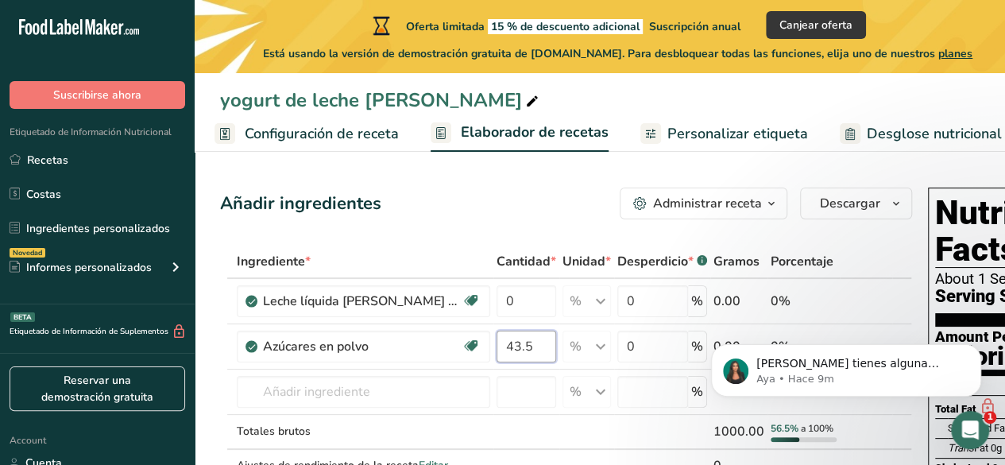
type input "43.5"
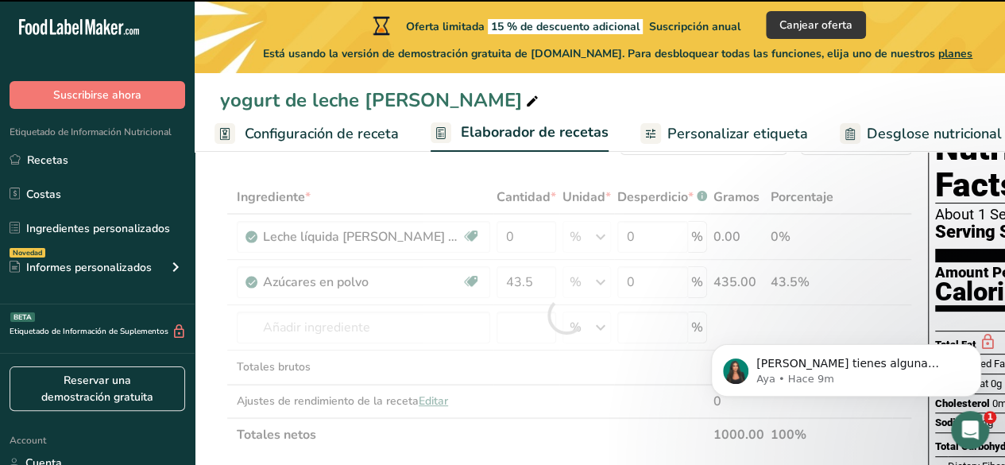
scroll to position [79, 0]
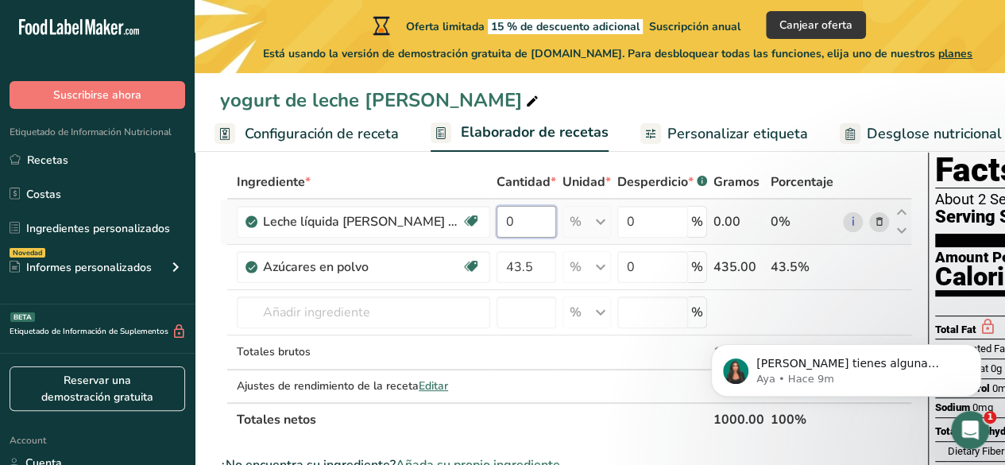
click at [518, 219] on input "0" at bounding box center [527, 222] width 60 height 32
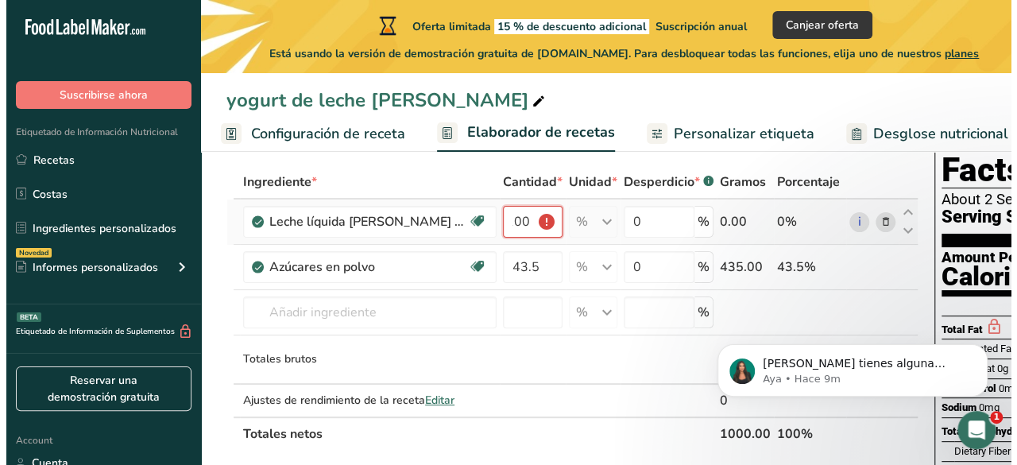
scroll to position [0, 0]
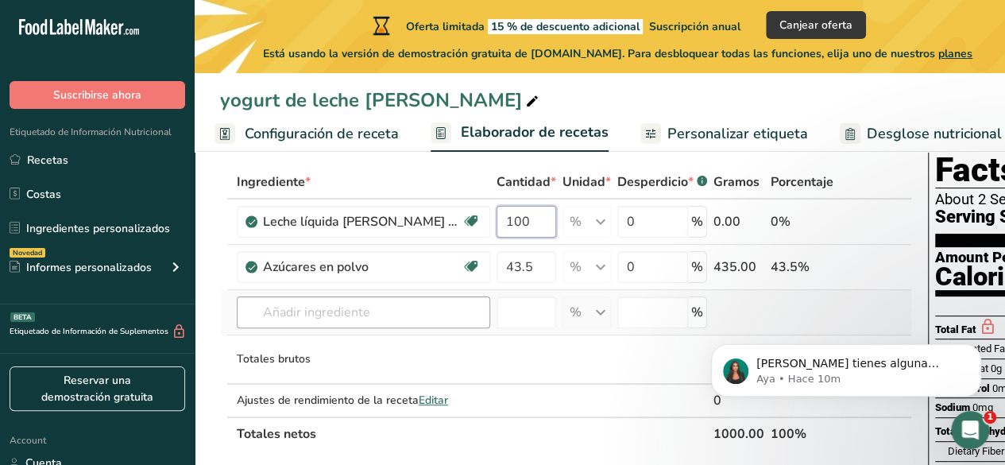
type input "100"
click at [412, 319] on div "Ingrediente * Cantidad * Unidad * Desperdicio * .a-a{fill:#347362;}.b-a{fill:#f…" at bounding box center [566, 307] width 692 height 285
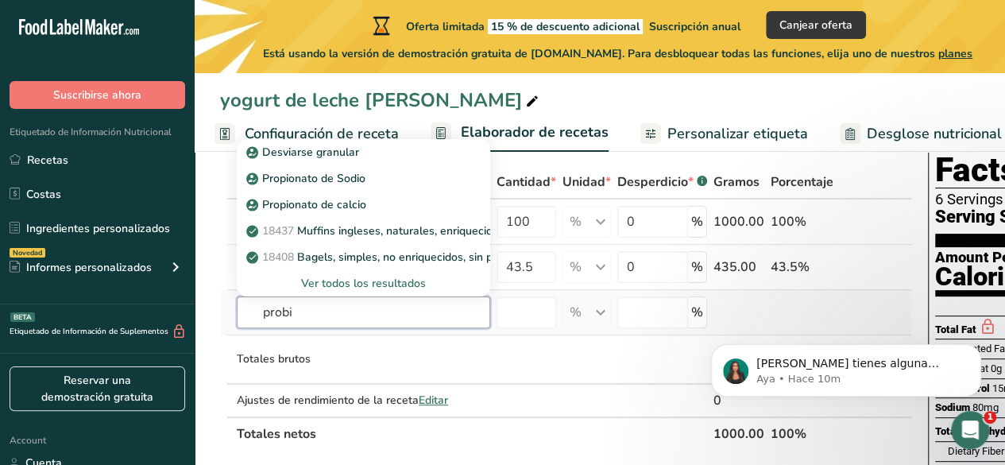
type input "probi"
click at [392, 278] on div "Ver todos los resultados" at bounding box center [364, 283] width 228 height 17
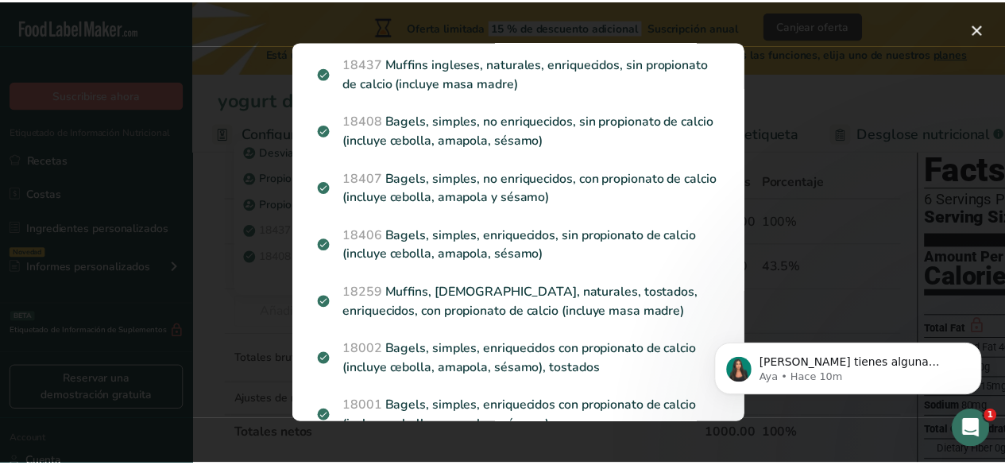
scroll to position [318, 0]
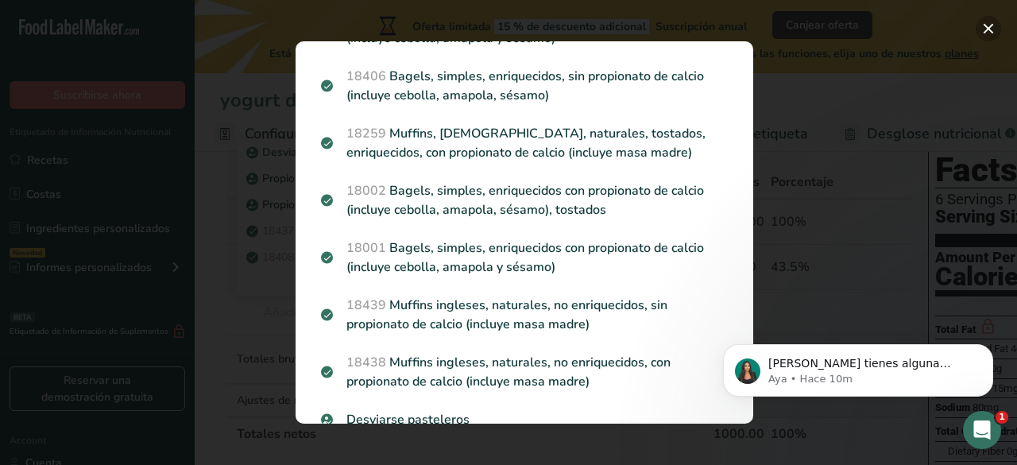
click at [982, 26] on button "Search results modal" at bounding box center [988, 28] width 25 height 25
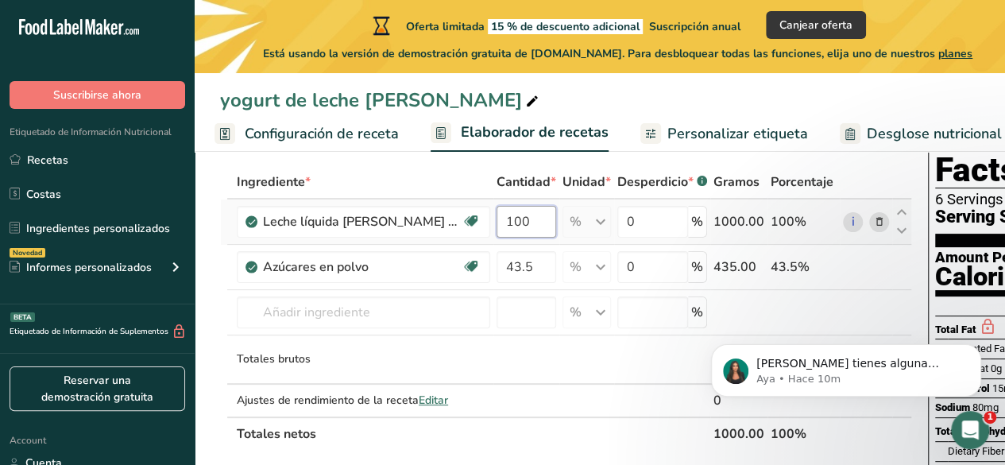
click at [528, 220] on input "100" at bounding box center [527, 222] width 60 height 32
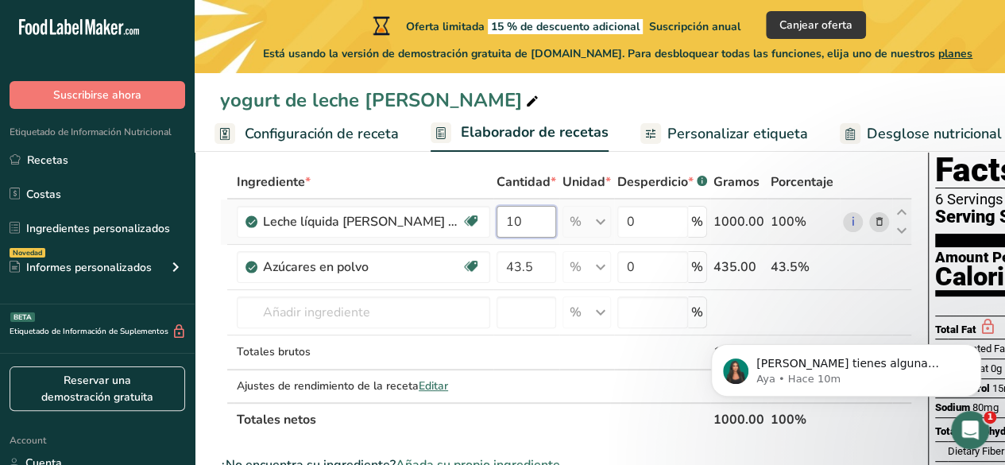
type input "1"
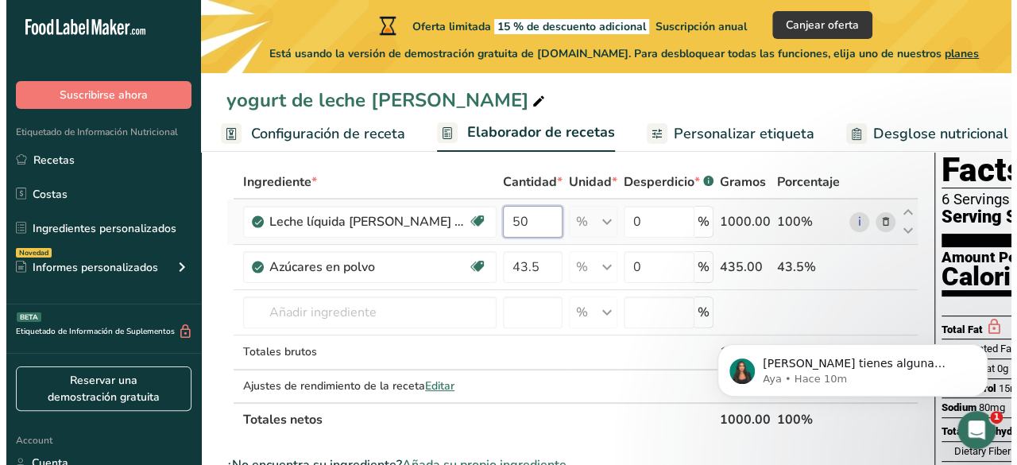
scroll to position [0, 0]
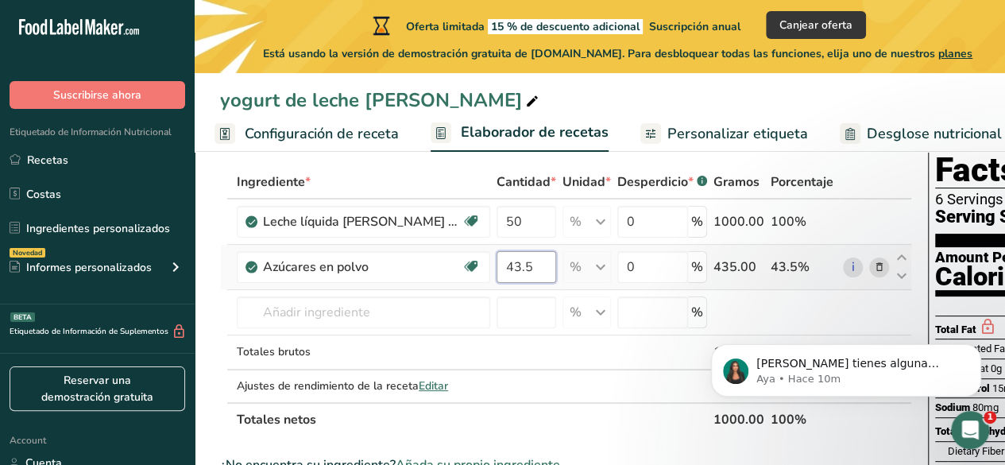
click at [512, 266] on div "Ingrediente * Cantidad * Unidad * Desperdicio * .a-a{fill:#347362;}.b-a{fill:#f…" at bounding box center [566, 300] width 692 height 271
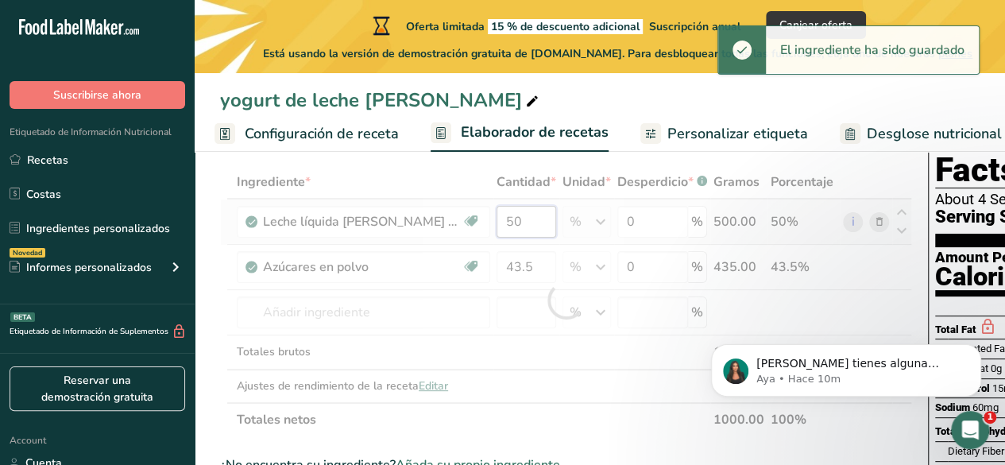
click at [515, 223] on div "Ingrediente * Cantidad * Unidad * Desperdicio * .a-a{fill:#347362;}.b-a{fill:#f…" at bounding box center [566, 300] width 692 height 271
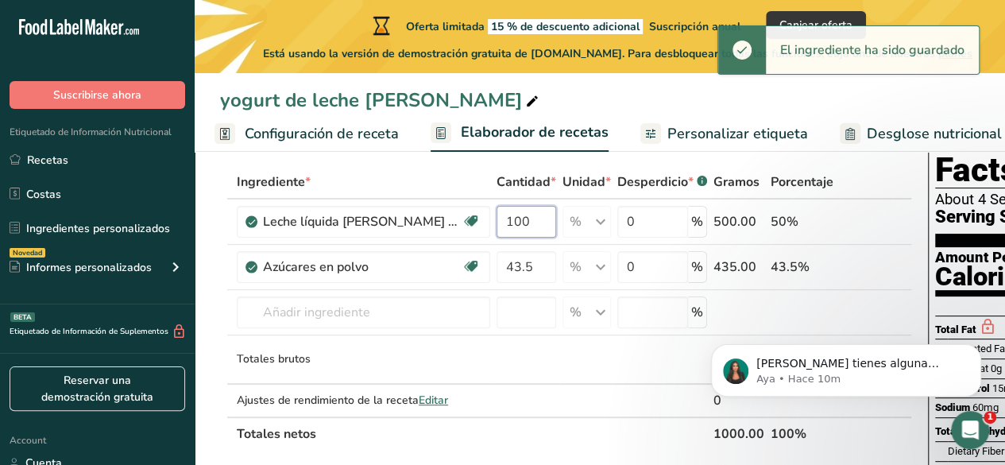
type input "100"
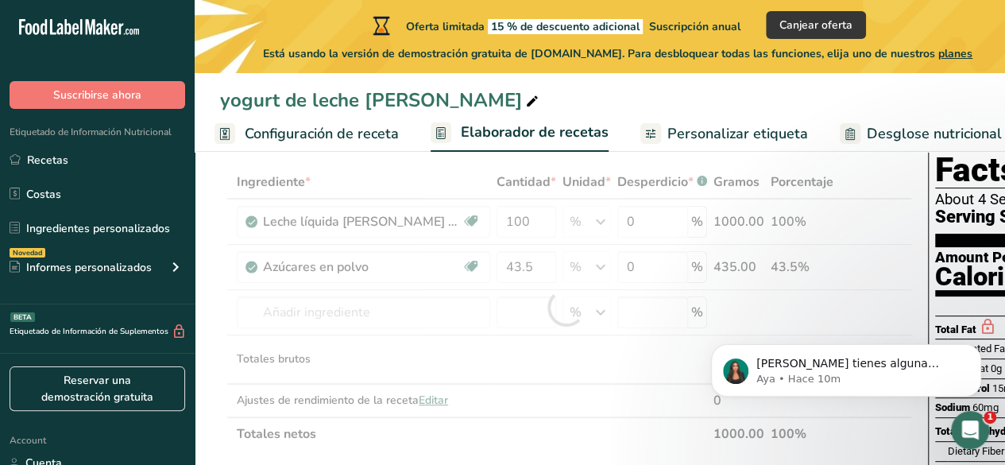
click at [620, 105] on div "yogurt de leche [PERSON_NAME]" at bounding box center [600, 100] width 811 height 29
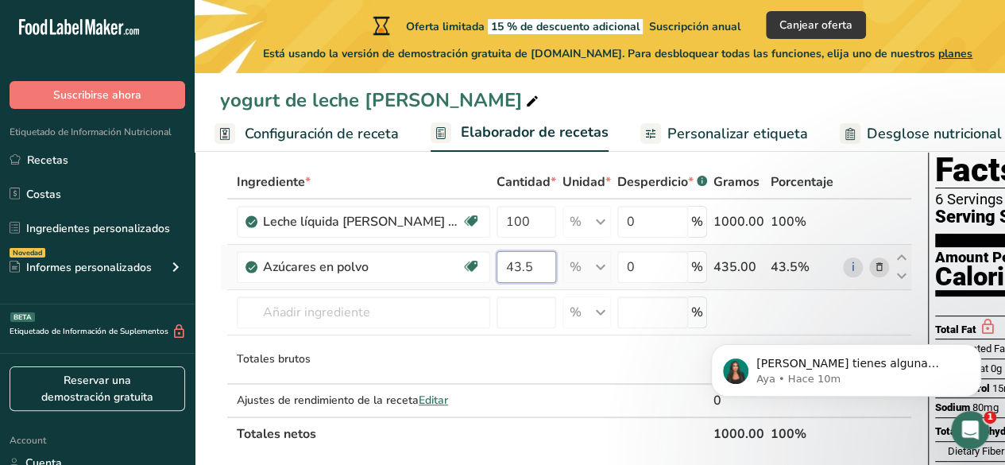
click at [533, 269] on input "43.5" at bounding box center [527, 267] width 60 height 32
type input "4.3"
click at [667, 99] on div "yogurt de leche [PERSON_NAME]" at bounding box center [600, 100] width 811 height 29
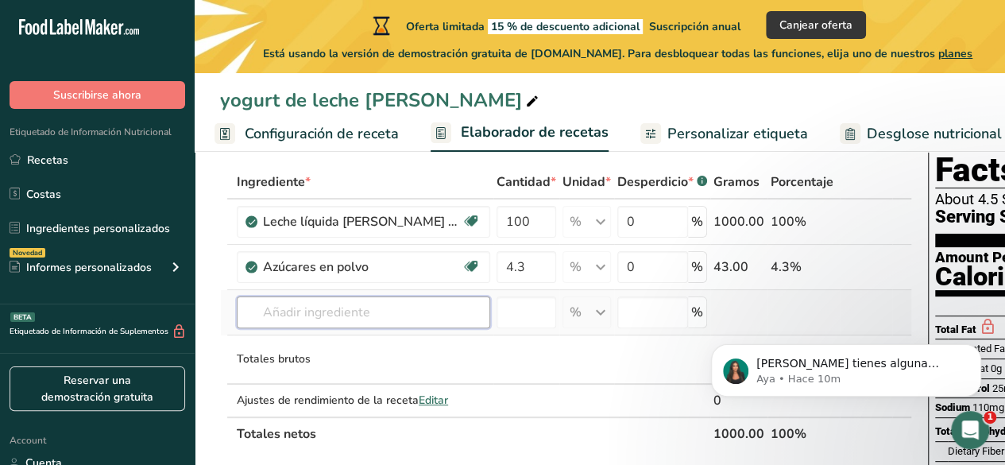
click at [447, 316] on input "text" at bounding box center [364, 312] width 254 height 32
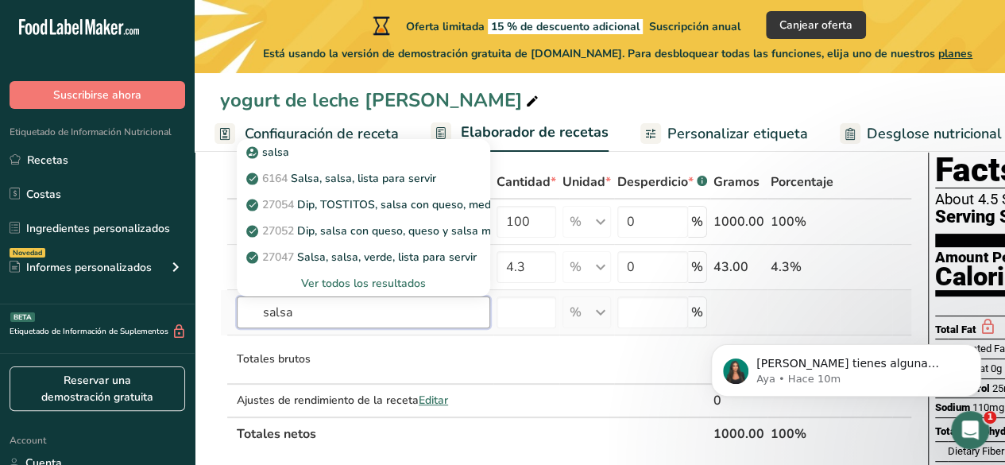
type input "salsa"
click at [418, 283] on div "Ver todos los resultados" at bounding box center [364, 283] width 228 height 17
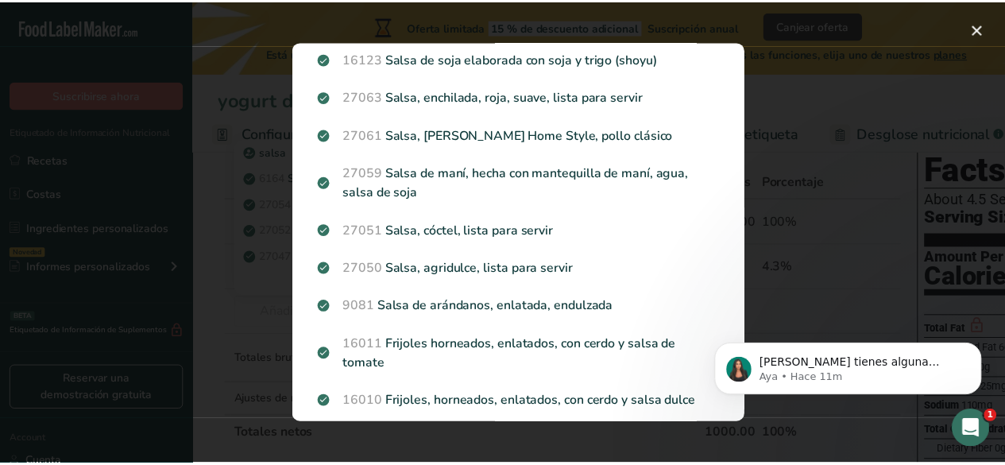
scroll to position [1113, 0]
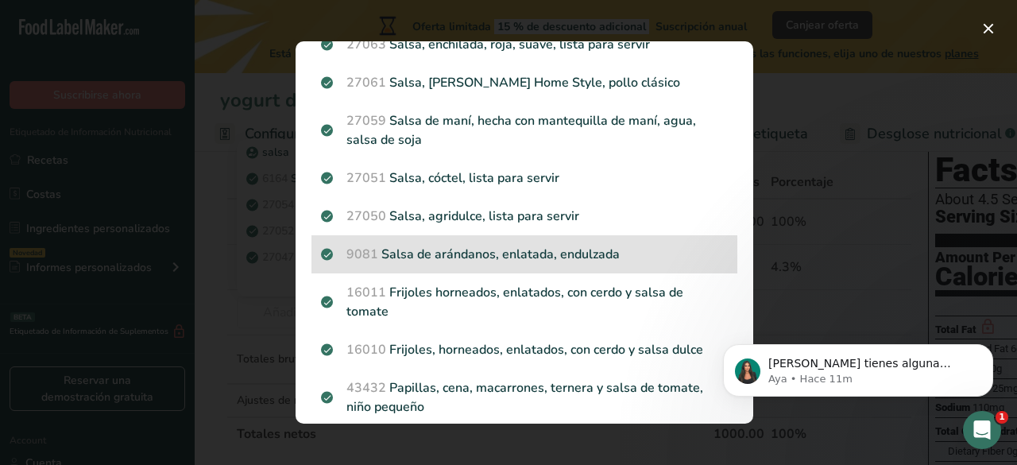
click at [583, 254] on p "9081 Salsa de arándanos, enlatada, endulzada" at bounding box center [524, 254] width 407 height 19
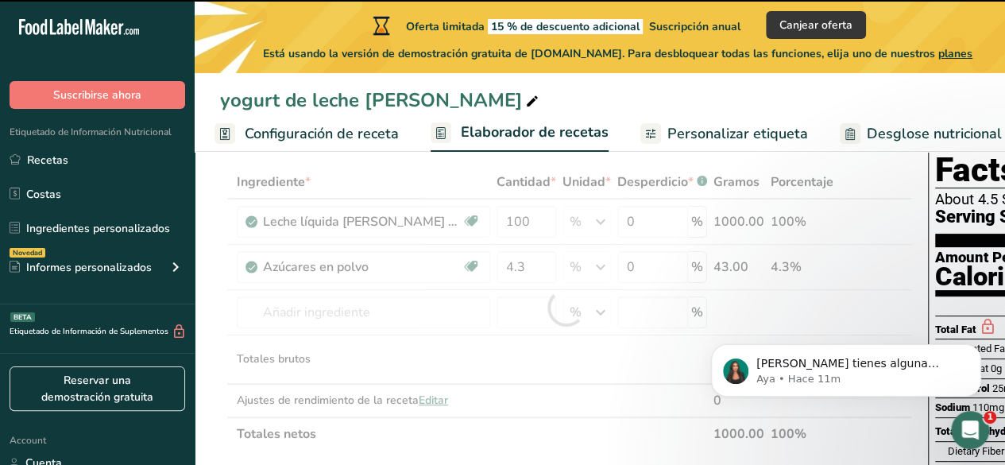
type input "0"
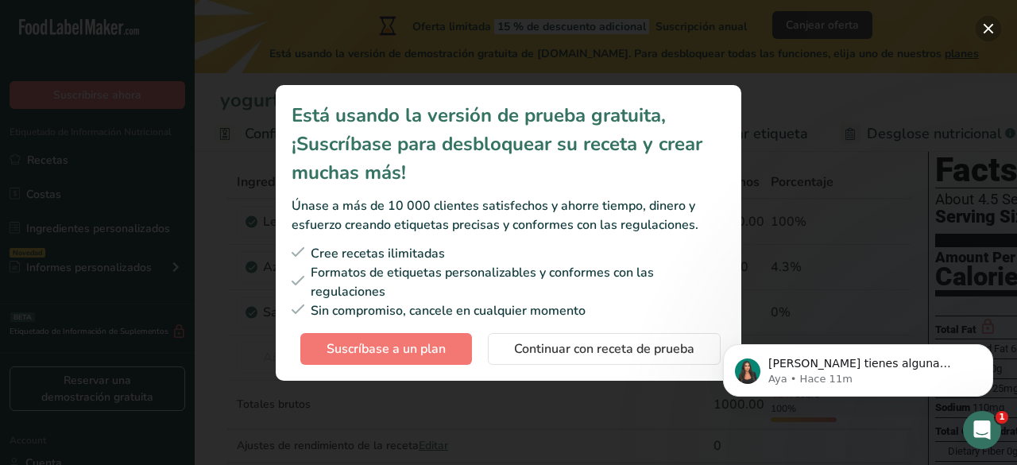
click at [982, 31] on button "Subscription modal" at bounding box center [988, 28] width 25 height 25
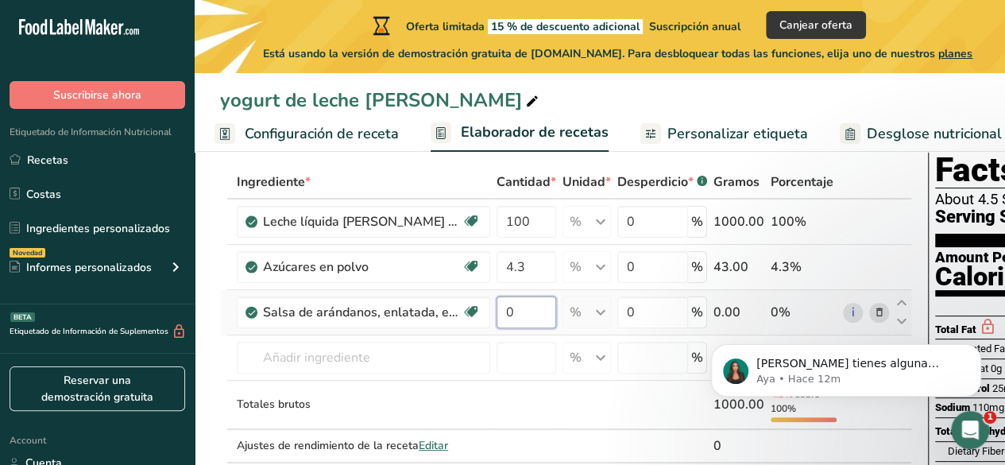
click at [511, 308] on input "0" at bounding box center [527, 312] width 60 height 32
type input "10"
click at [702, 103] on div "yogurt de leche [PERSON_NAME]" at bounding box center [600, 100] width 811 height 29
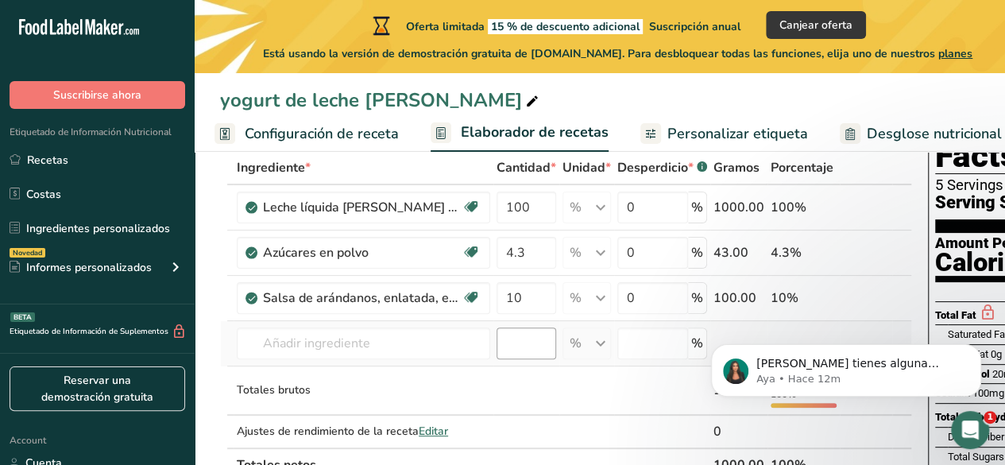
scroll to position [72, 0]
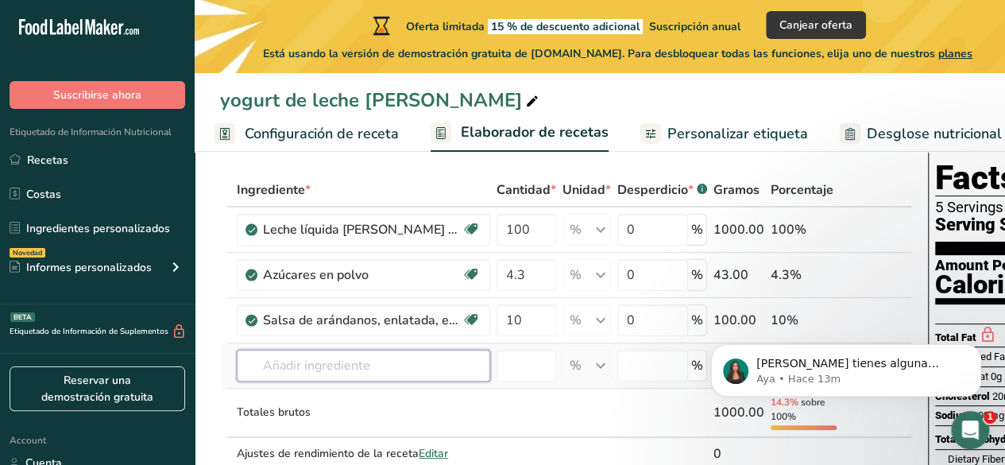
click at [374, 372] on input "text" at bounding box center [364, 366] width 254 height 32
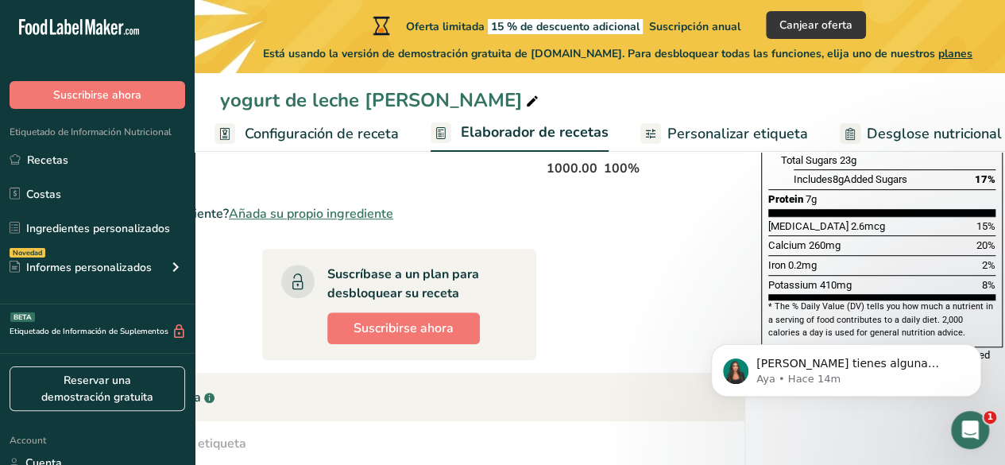
scroll to position [389, 0]
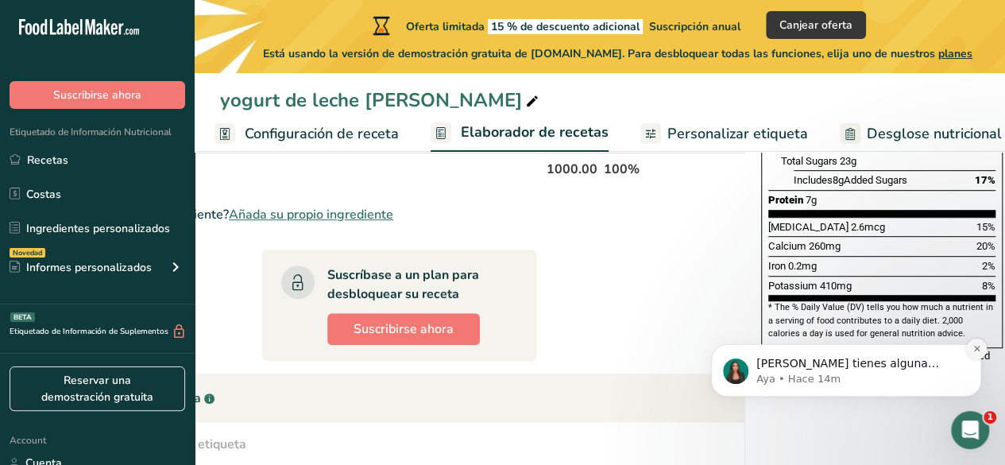
click at [975, 351] on icon "Dismiss notification" at bounding box center [977, 349] width 6 height 6
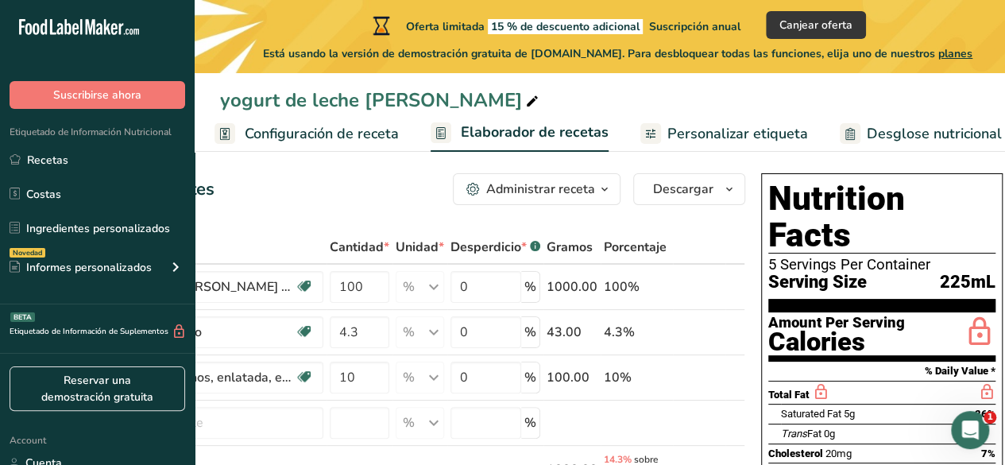
scroll to position [0, 0]
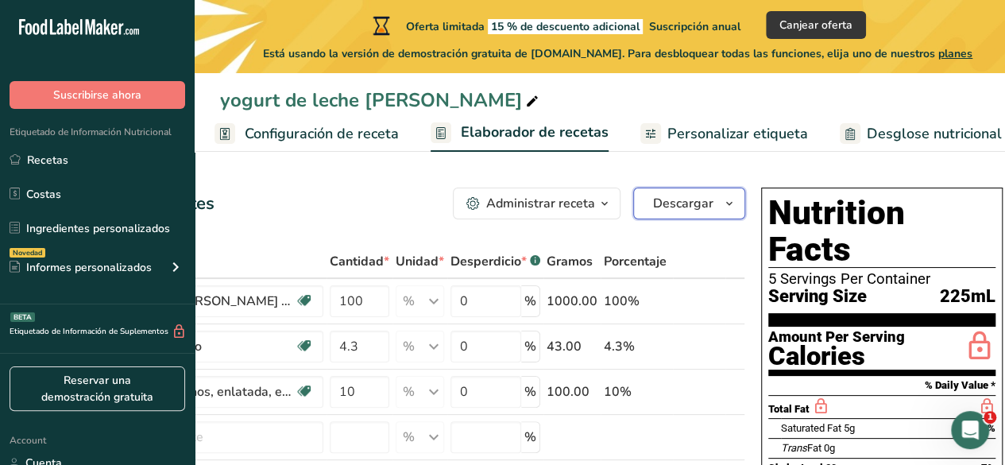
click at [680, 206] on span "Descargar" at bounding box center [683, 203] width 60 height 19
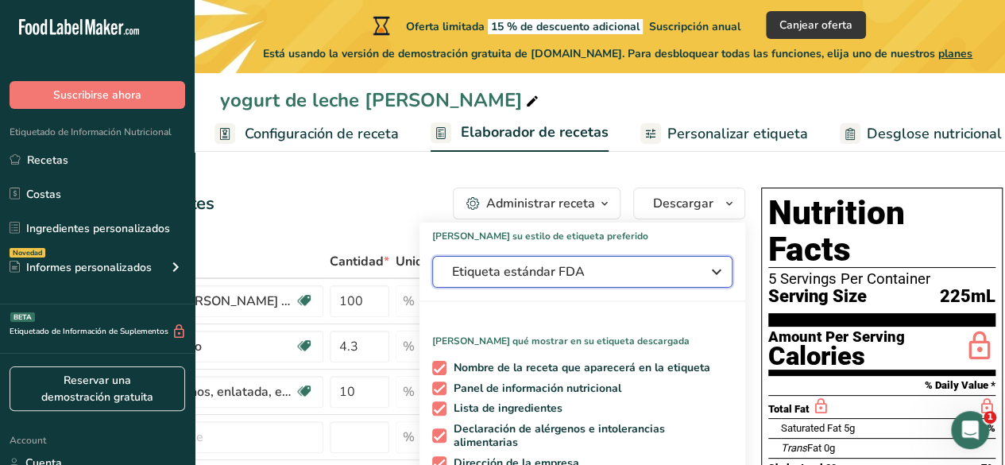
click at [639, 277] on span "Etiqueta estándar FDA" at bounding box center [571, 271] width 238 height 19
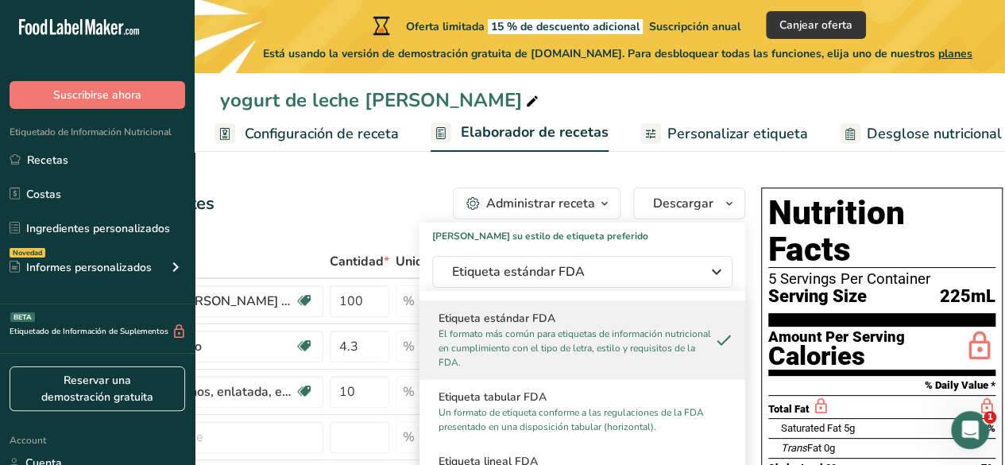
click at [618, 333] on p "El formato más común para etiquetas de información nutricional en cumplimiento …" at bounding box center [575, 348] width 273 height 43
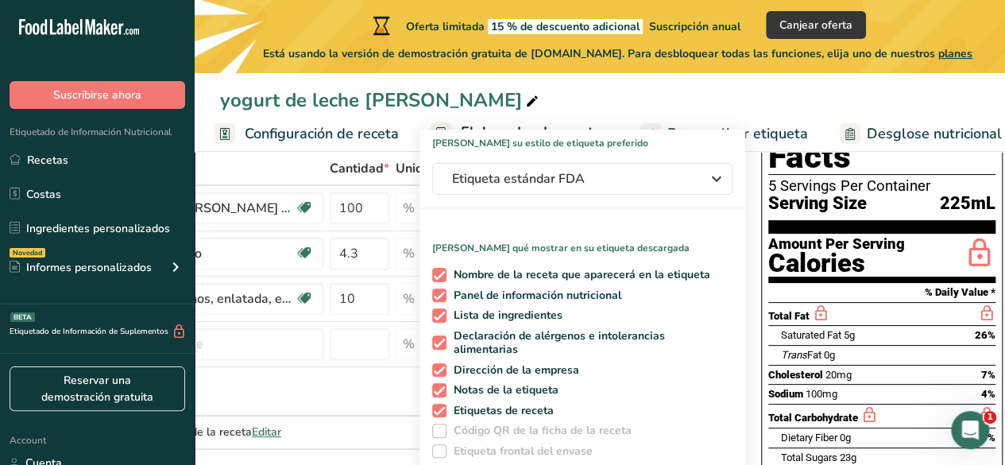
scroll to position [159, 0]
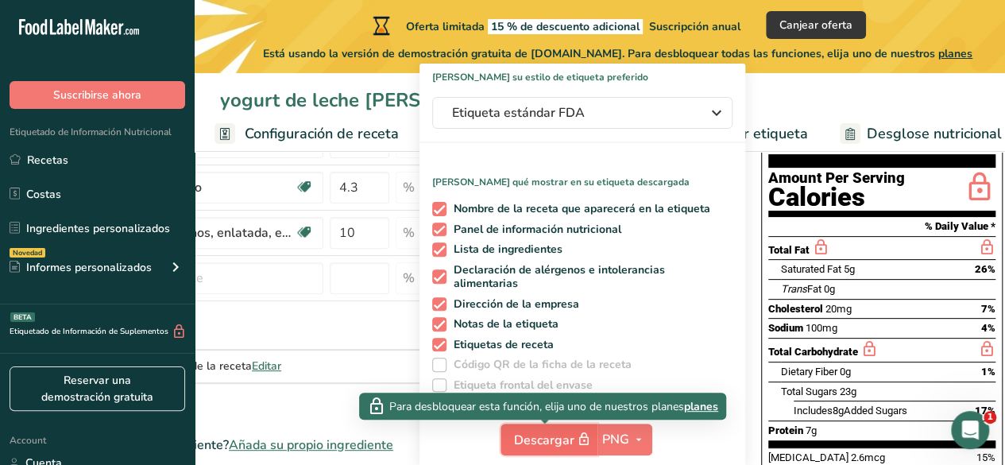
click at [545, 440] on span "Descargar" at bounding box center [553, 440] width 79 height 20
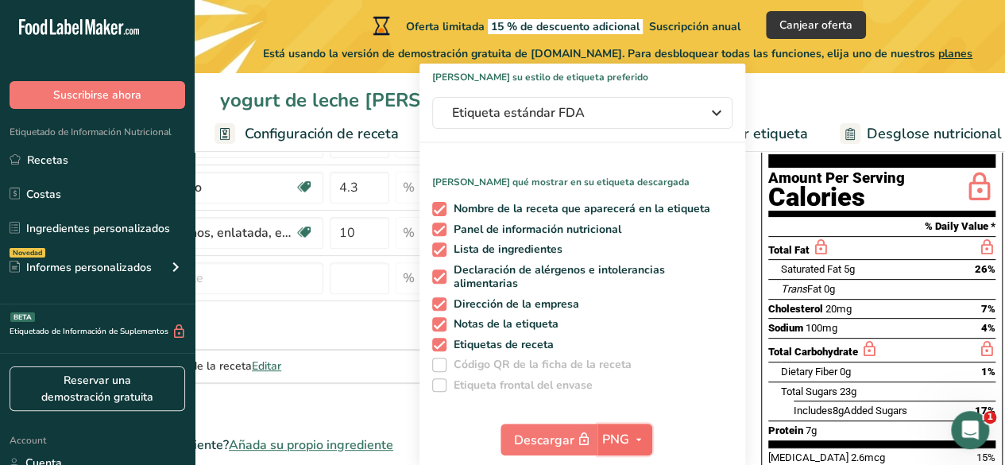
click at [608, 442] on span "PNG" at bounding box center [615, 439] width 27 height 19
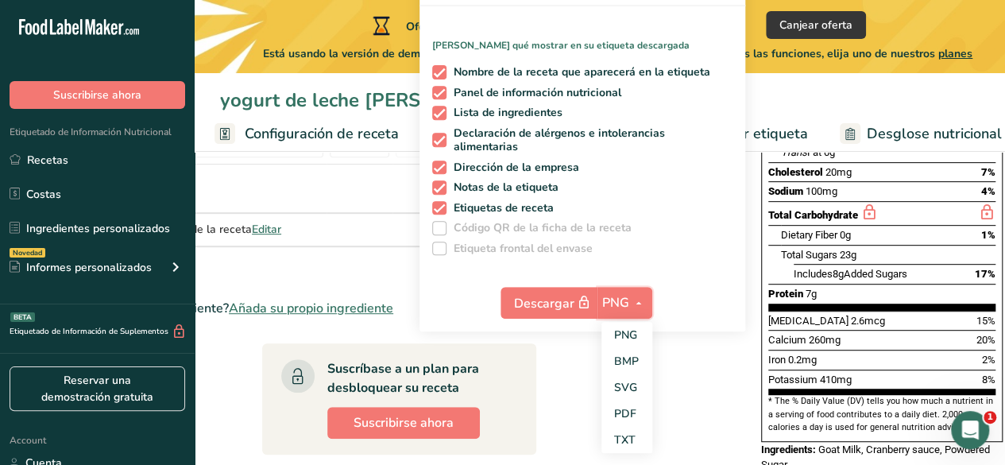
scroll to position [397, 0]
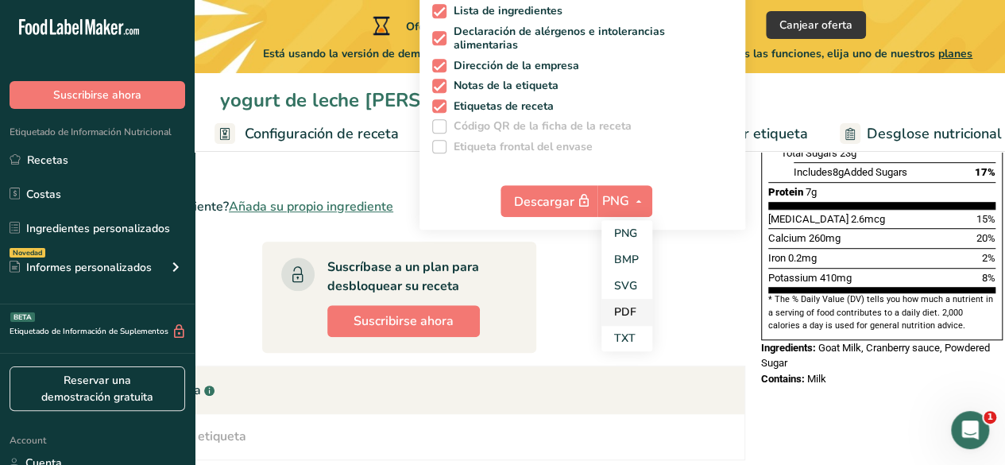
click at [611, 315] on link "PDF" at bounding box center [627, 312] width 51 height 26
click at [634, 201] on icon "button" at bounding box center [637, 202] width 13 height 20
click at [624, 317] on link "PDF" at bounding box center [625, 312] width 51 height 26
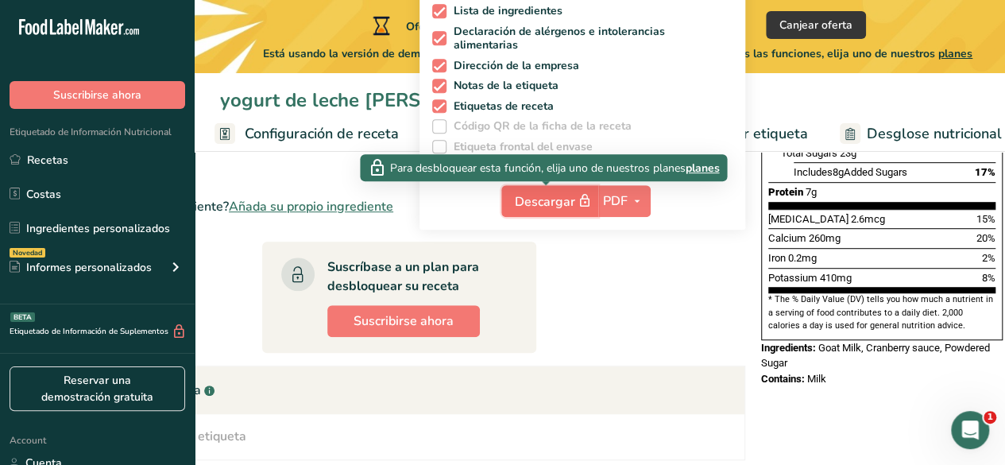
click at [587, 200] on icon "button" at bounding box center [585, 201] width 14 height 22
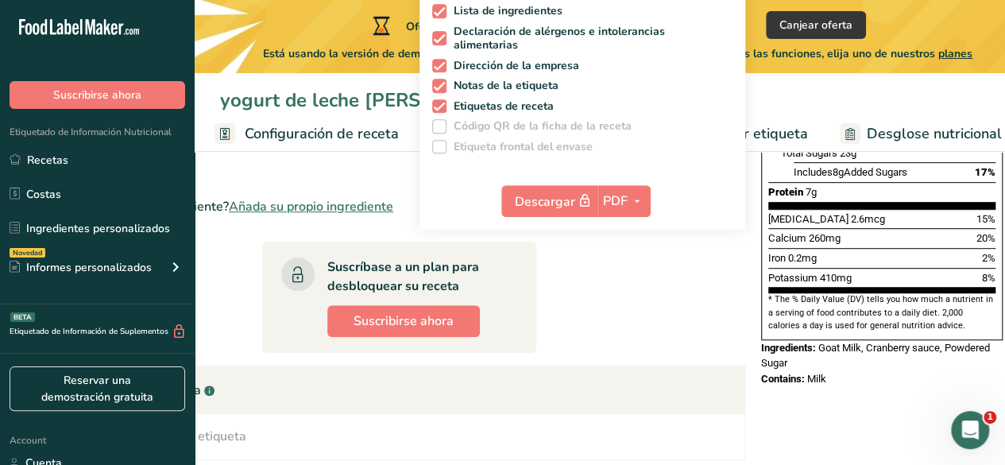
click at [616, 250] on section "Ingrediente * Cantidad * Unidad * Desperdicio * .a-a{fill:#347362;}.b-a{fill:#f…" at bounding box center [399, 241] width 692 height 788
